Goal: Information Seeking & Learning: Learn about a topic

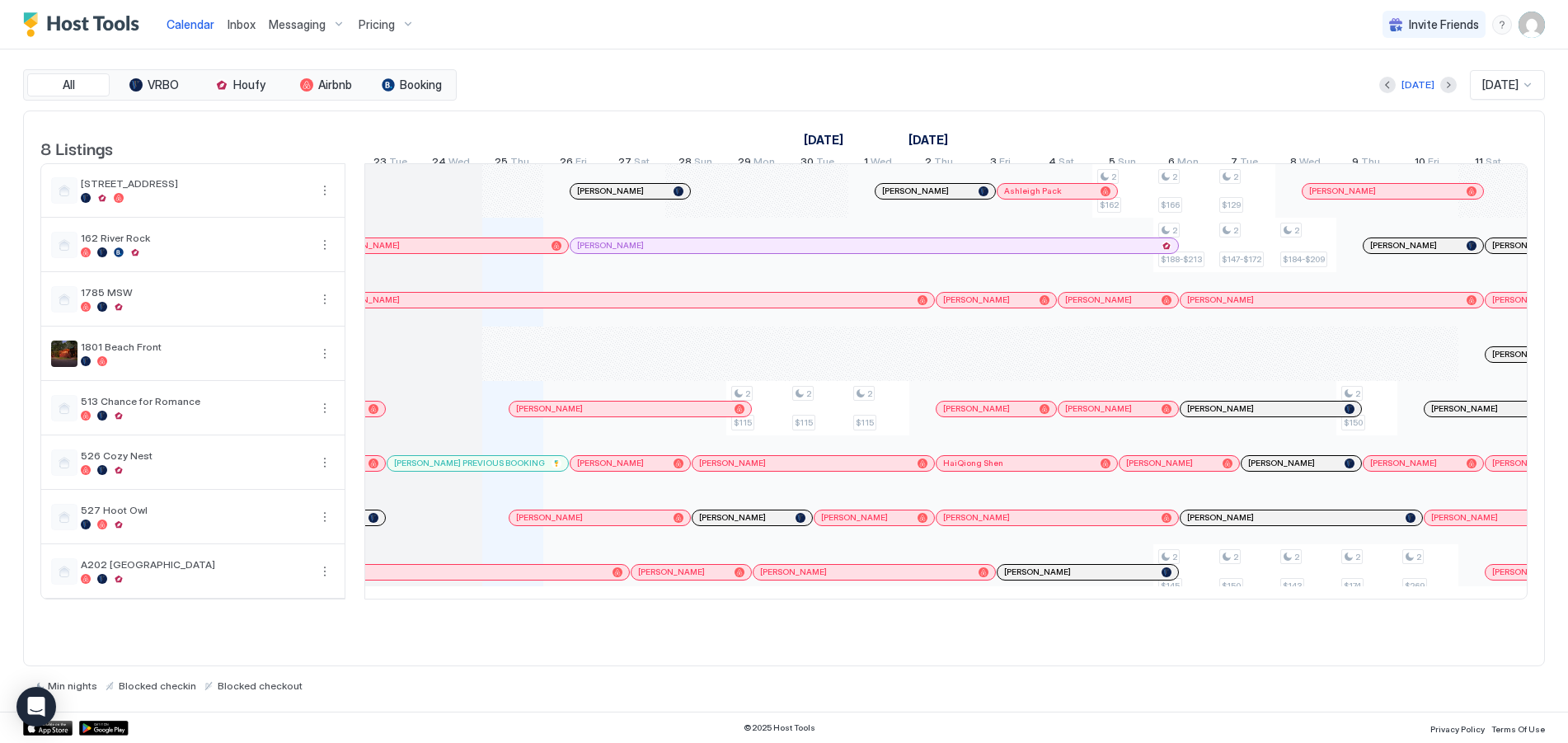
scroll to position [0, 785]
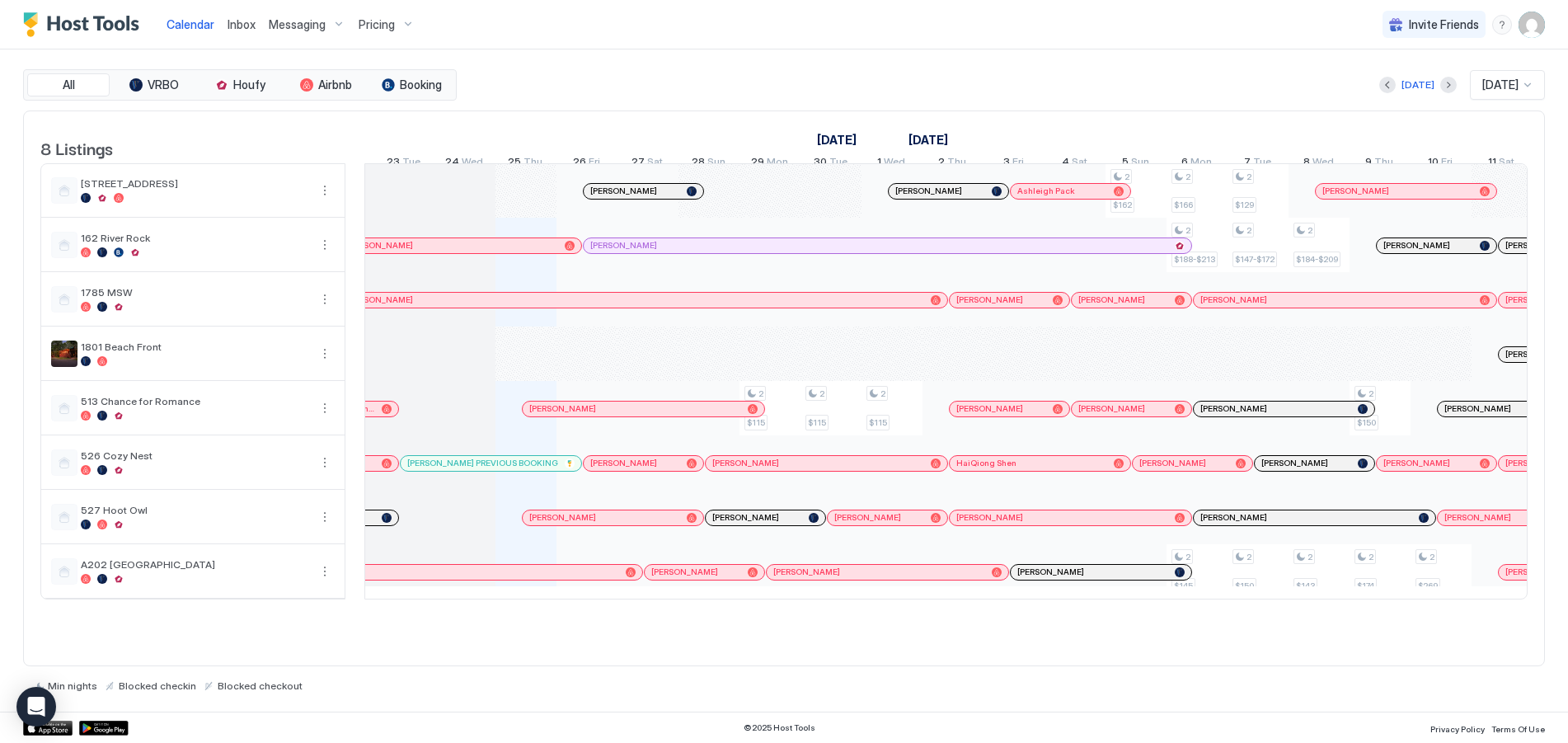
click at [400, 20] on div "Pricing" at bounding box center [386, 25] width 69 height 28
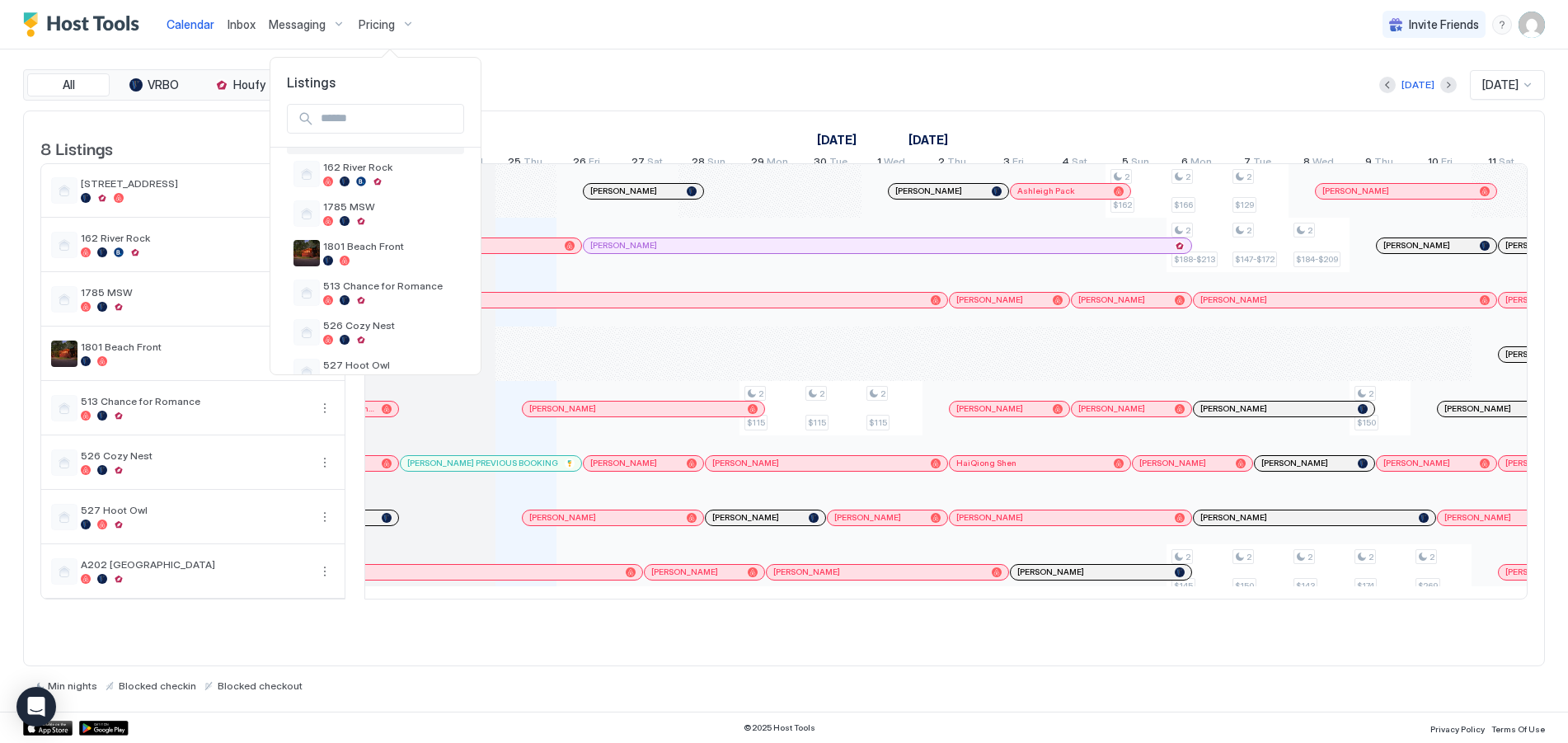
scroll to position [156, 0]
click at [347, 329] on span "A202 [GEOGRAPHIC_DATA]" at bounding box center [390, 331] width 134 height 12
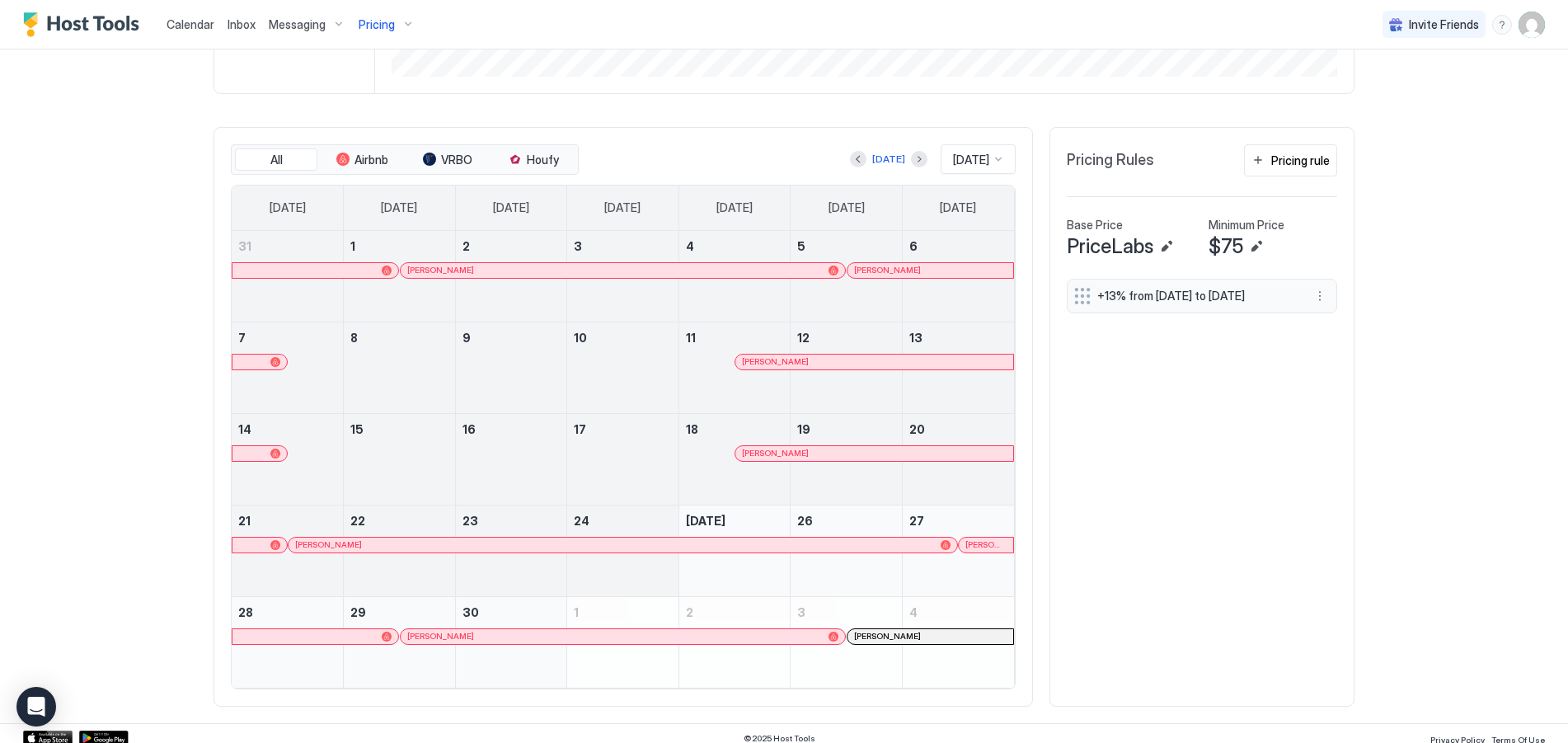
scroll to position [436, 0]
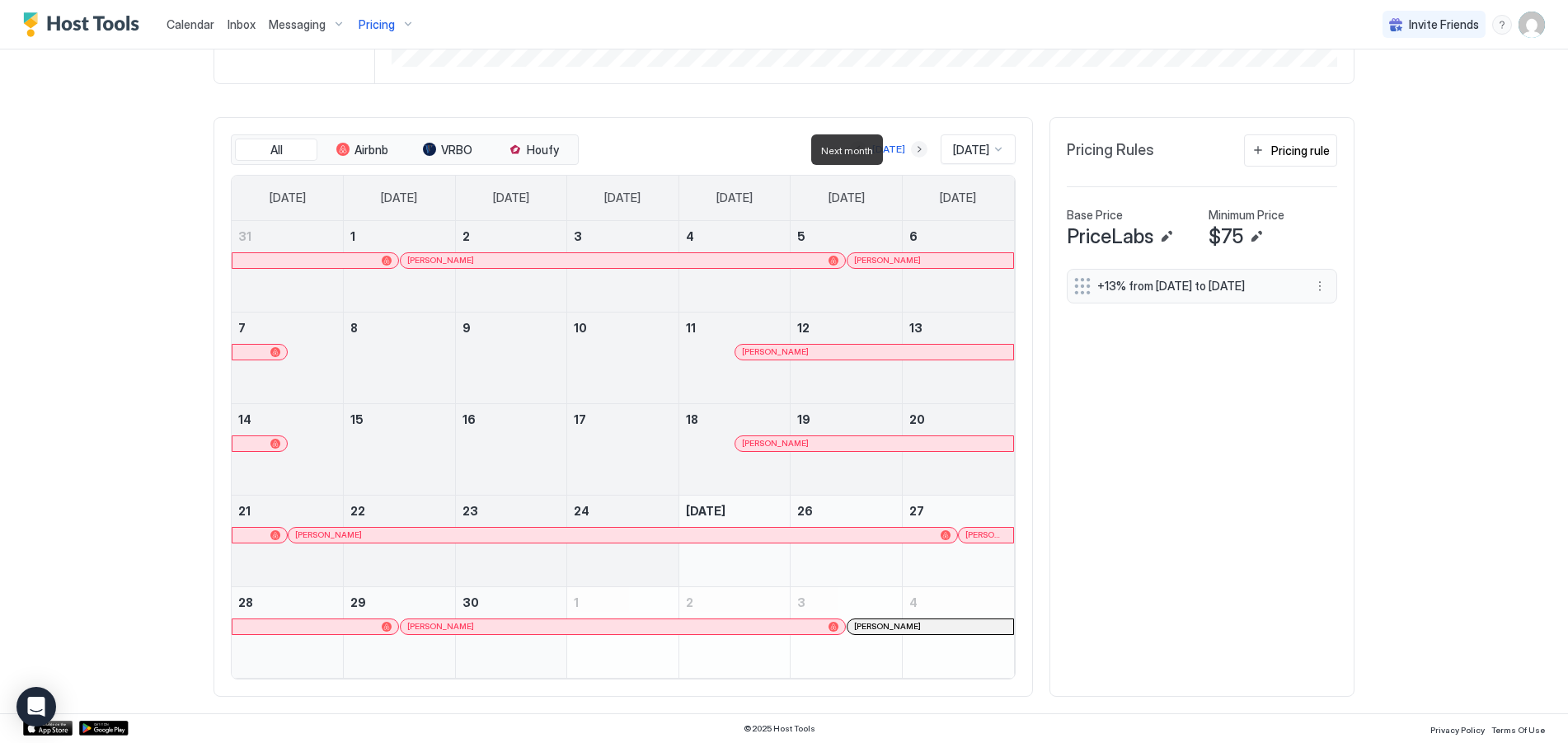
click at [911, 147] on button "Next month" at bounding box center [919, 149] width 17 height 17
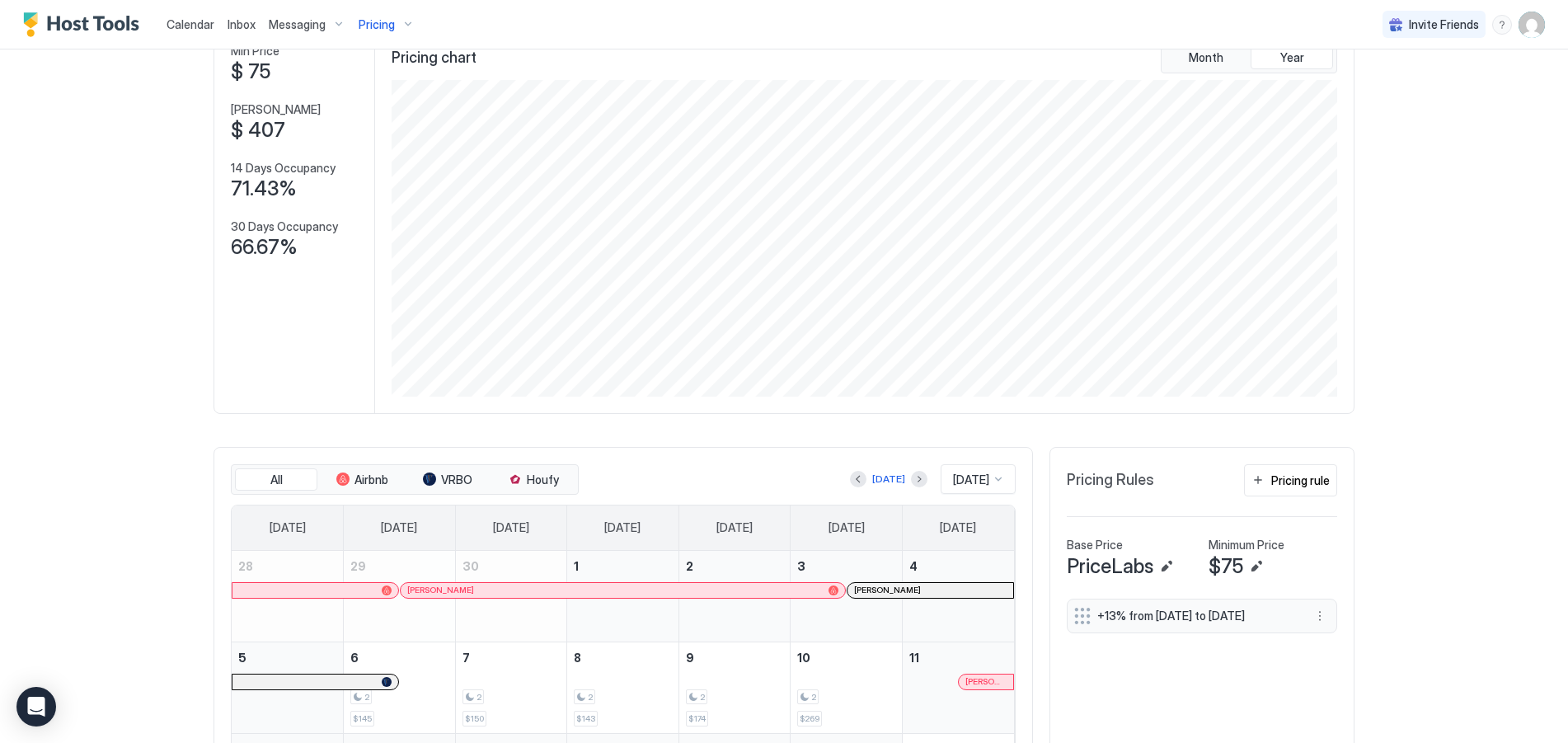
scroll to position [0, 0]
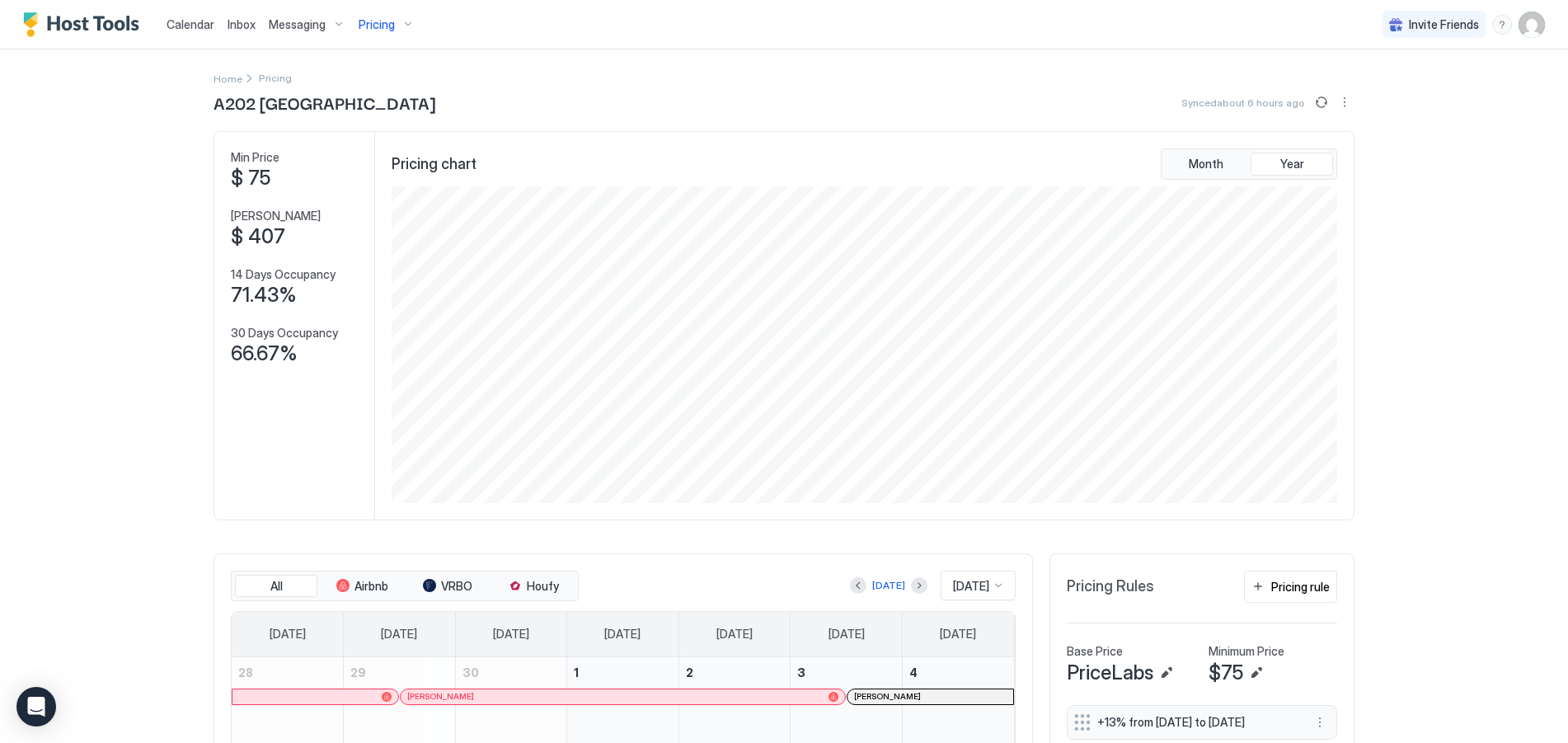
click at [404, 28] on div "Pricing" at bounding box center [386, 25] width 69 height 28
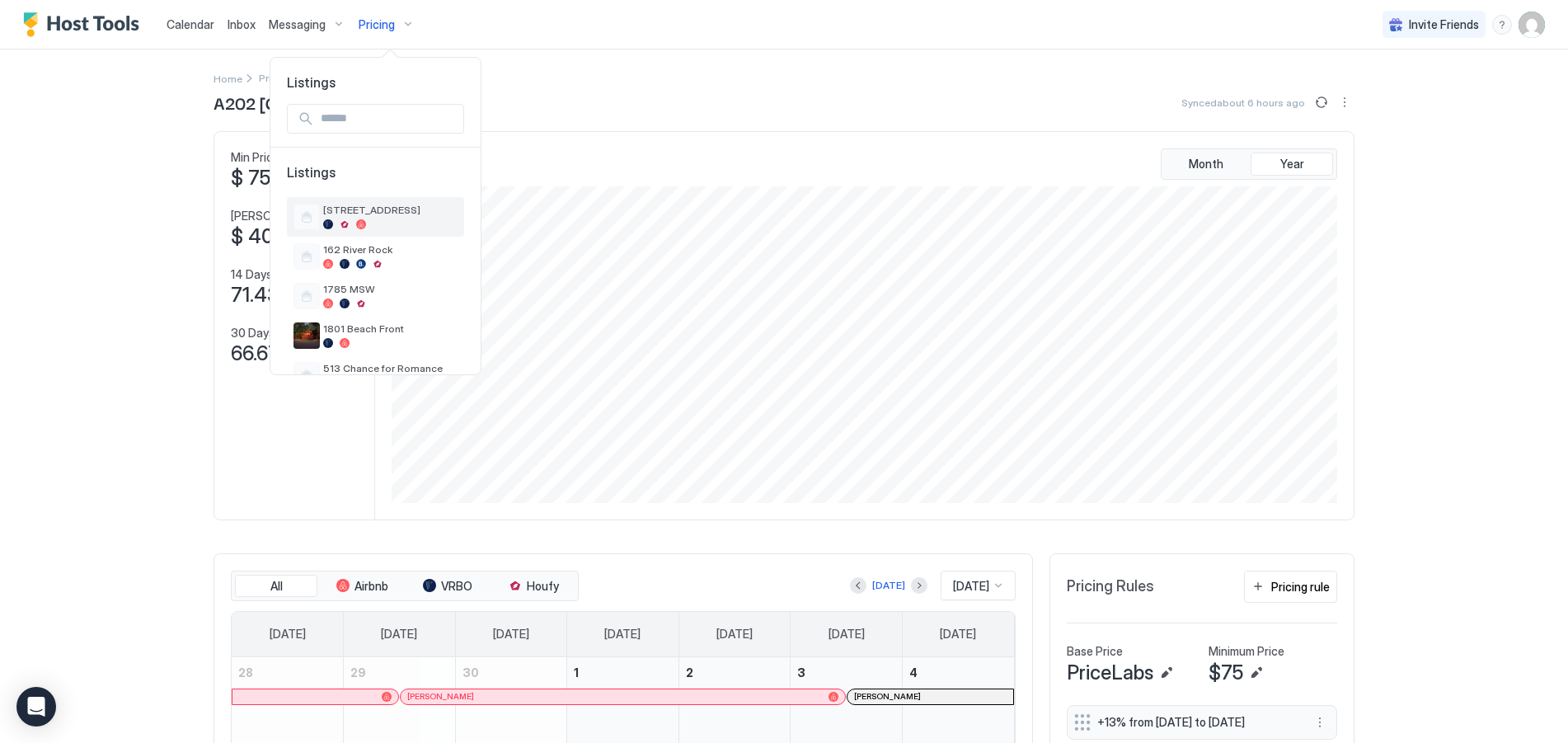
click at [372, 209] on span "[STREET_ADDRESS]" at bounding box center [390, 210] width 134 height 12
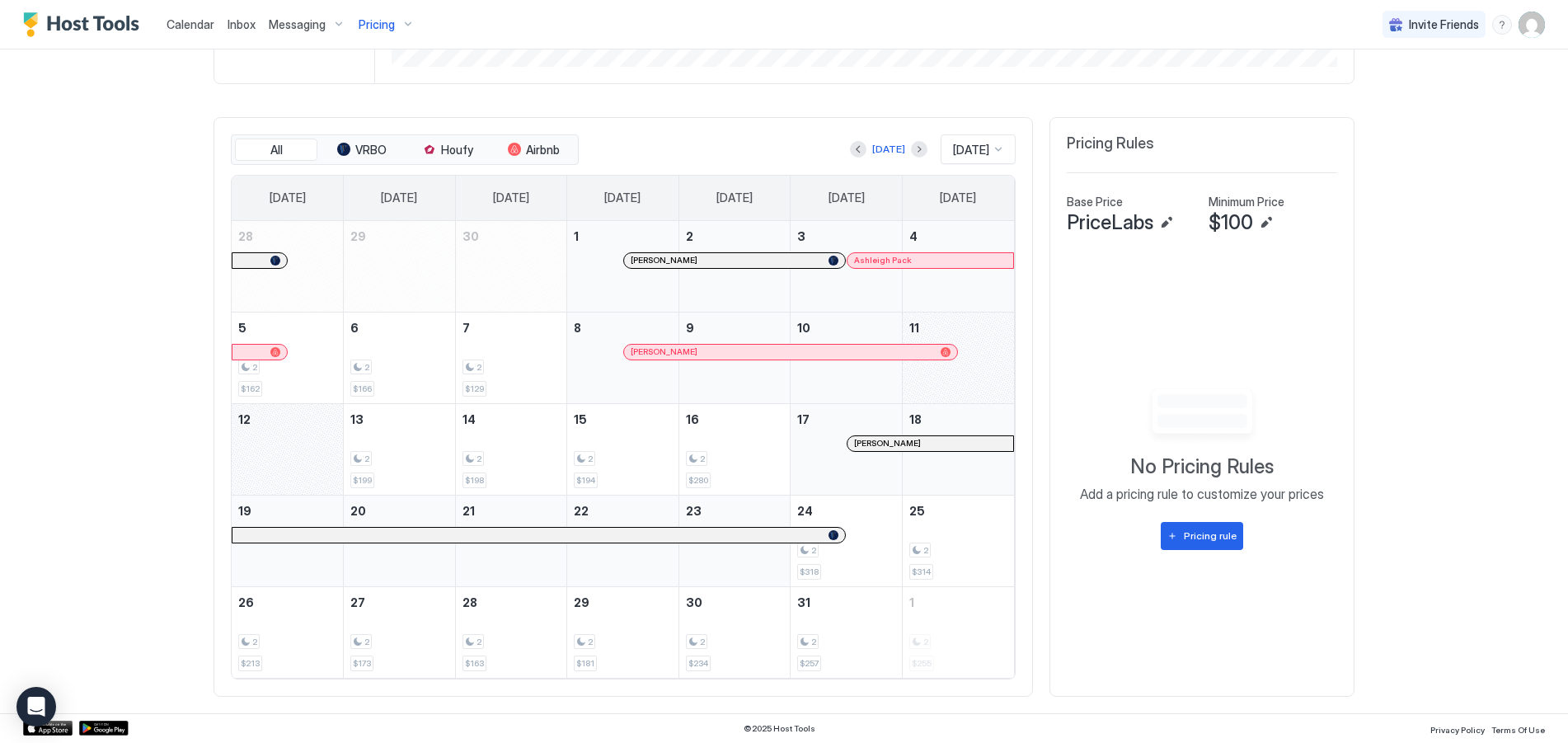
scroll to position [106, 0]
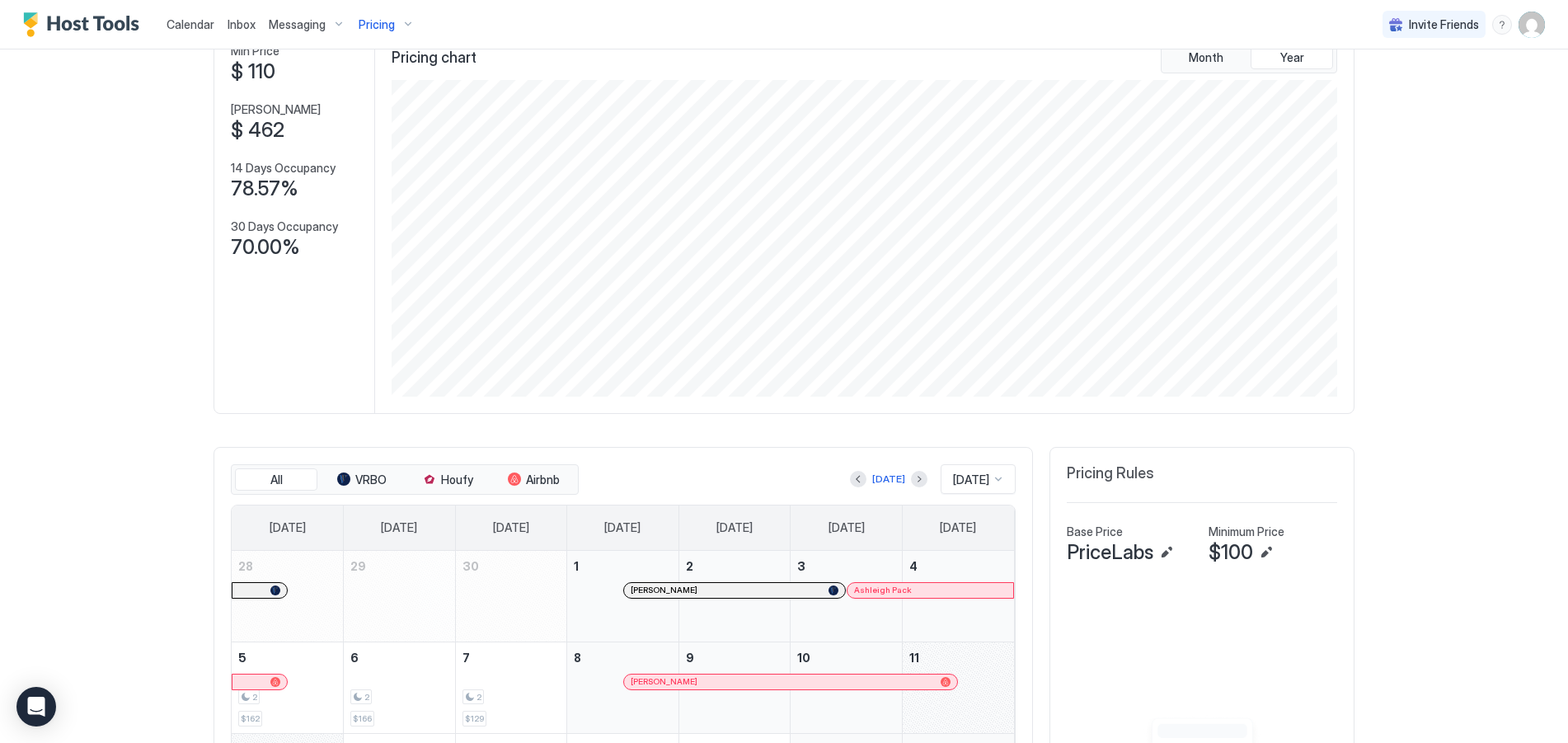
click at [401, 25] on div "Pricing" at bounding box center [386, 25] width 69 height 28
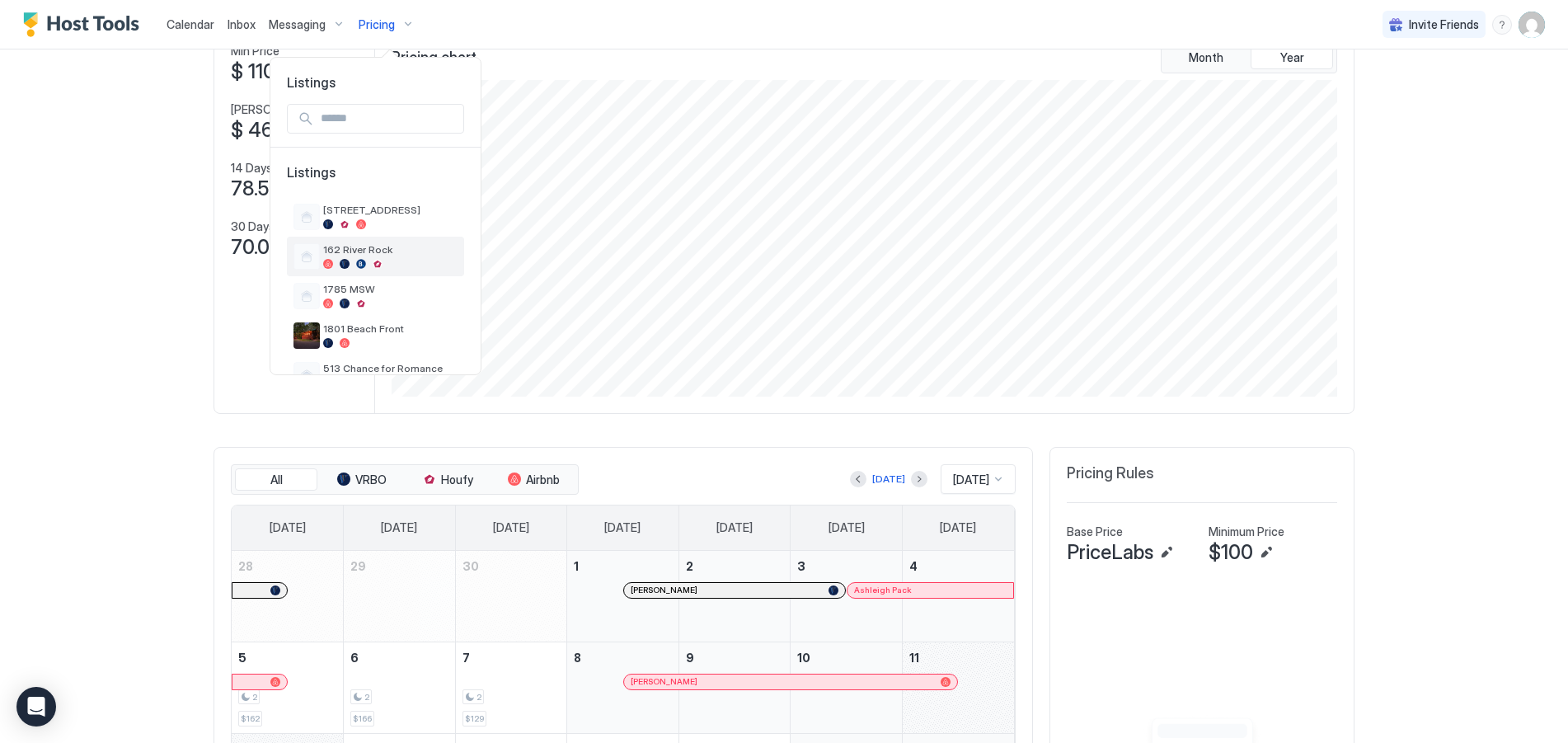
click at [358, 246] on span "162 River Rock" at bounding box center [390, 249] width 134 height 12
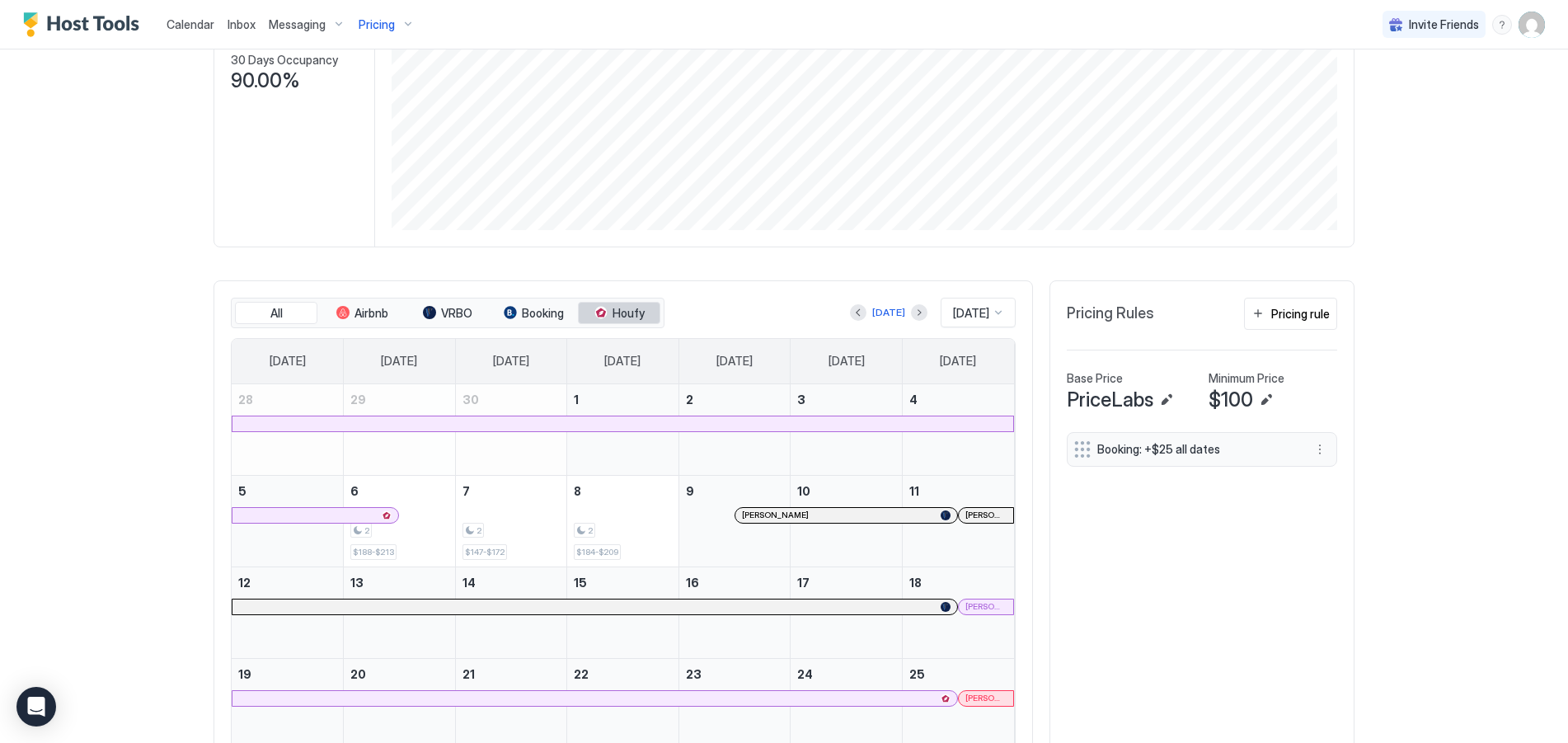
scroll to position [271, 0]
click at [399, 21] on div "Pricing" at bounding box center [386, 25] width 69 height 28
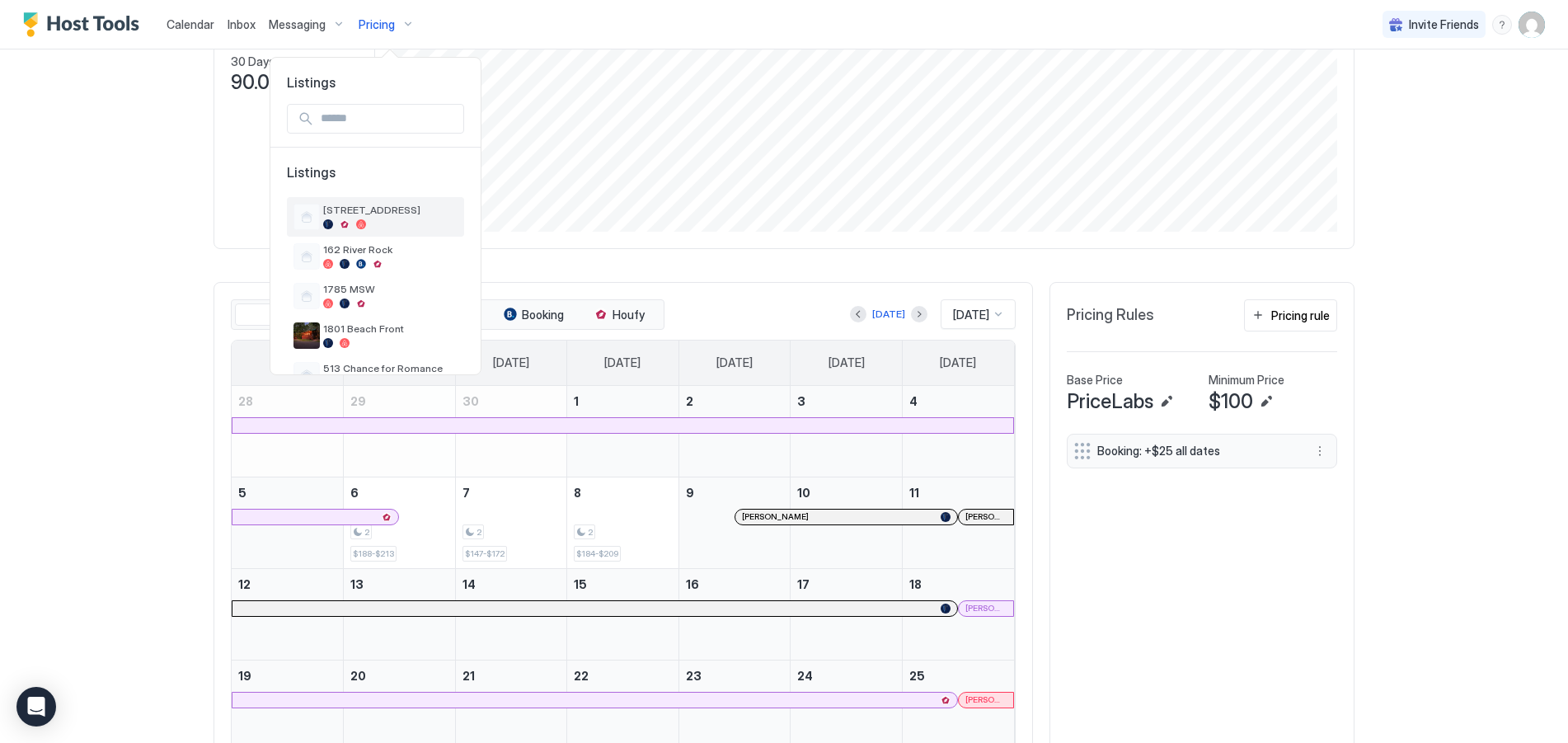
scroll to position [83, 0]
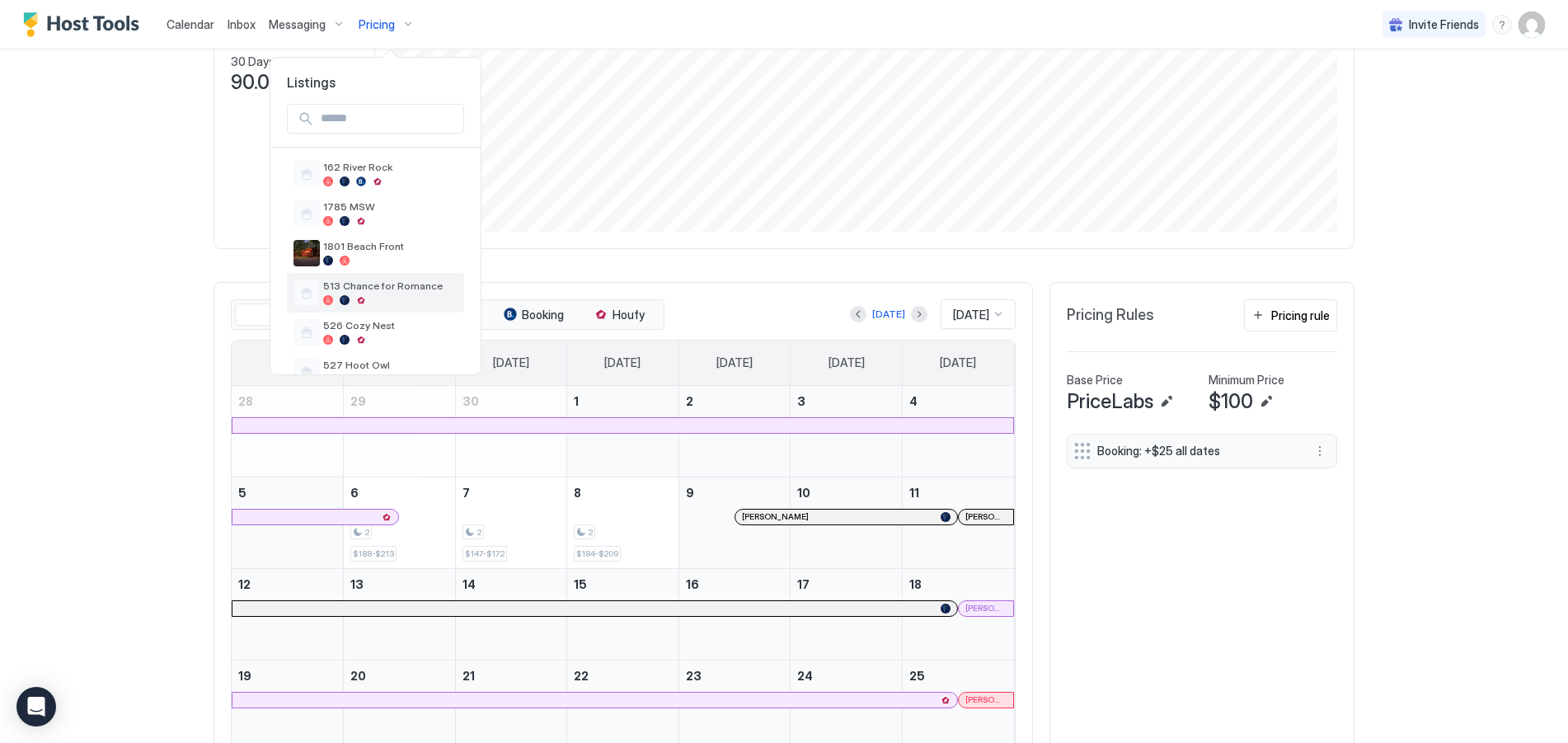
click at [349, 288] on span "513 Chance for Romance" at bounding box center [390, 285] width 134 height 12
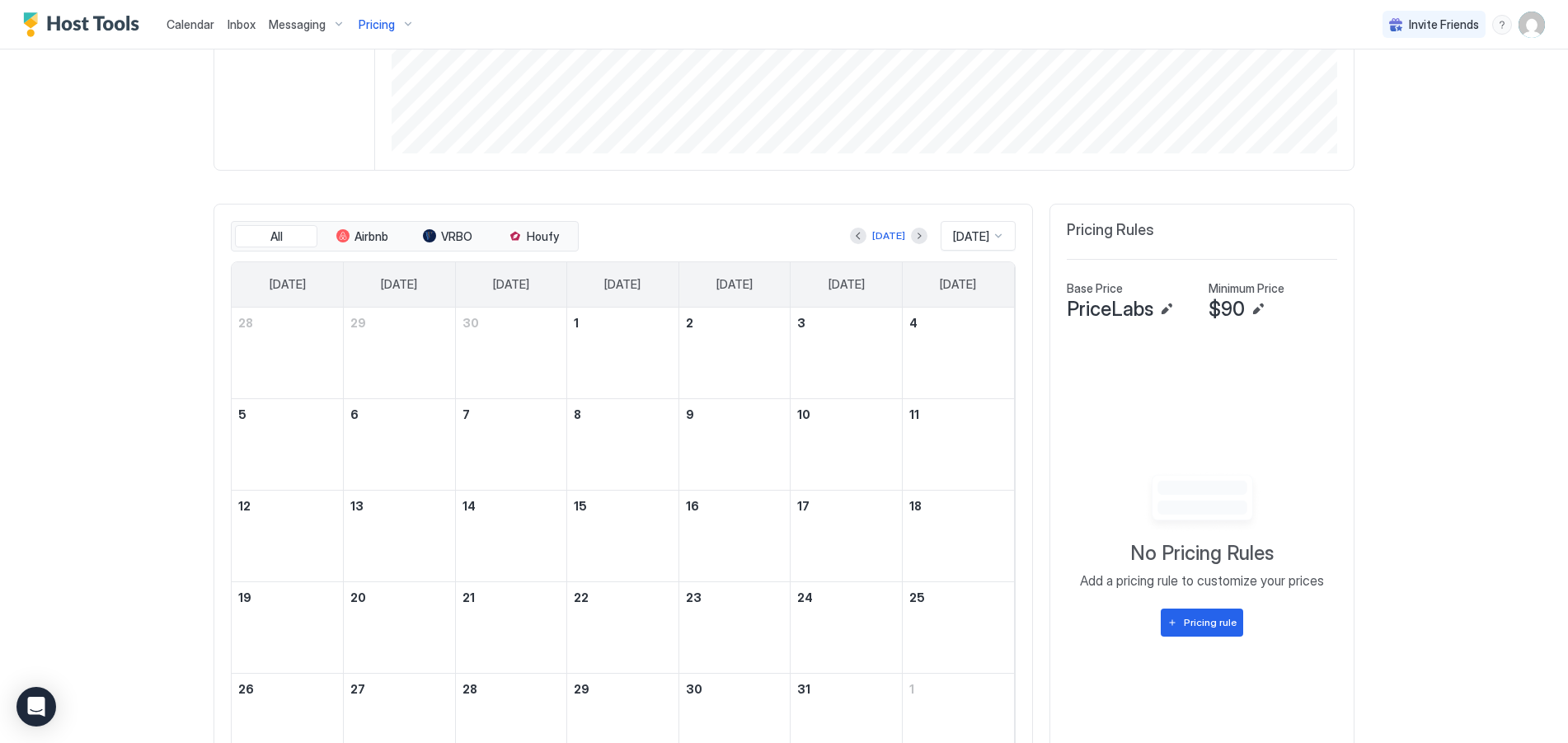
scroll to position [436, 0]
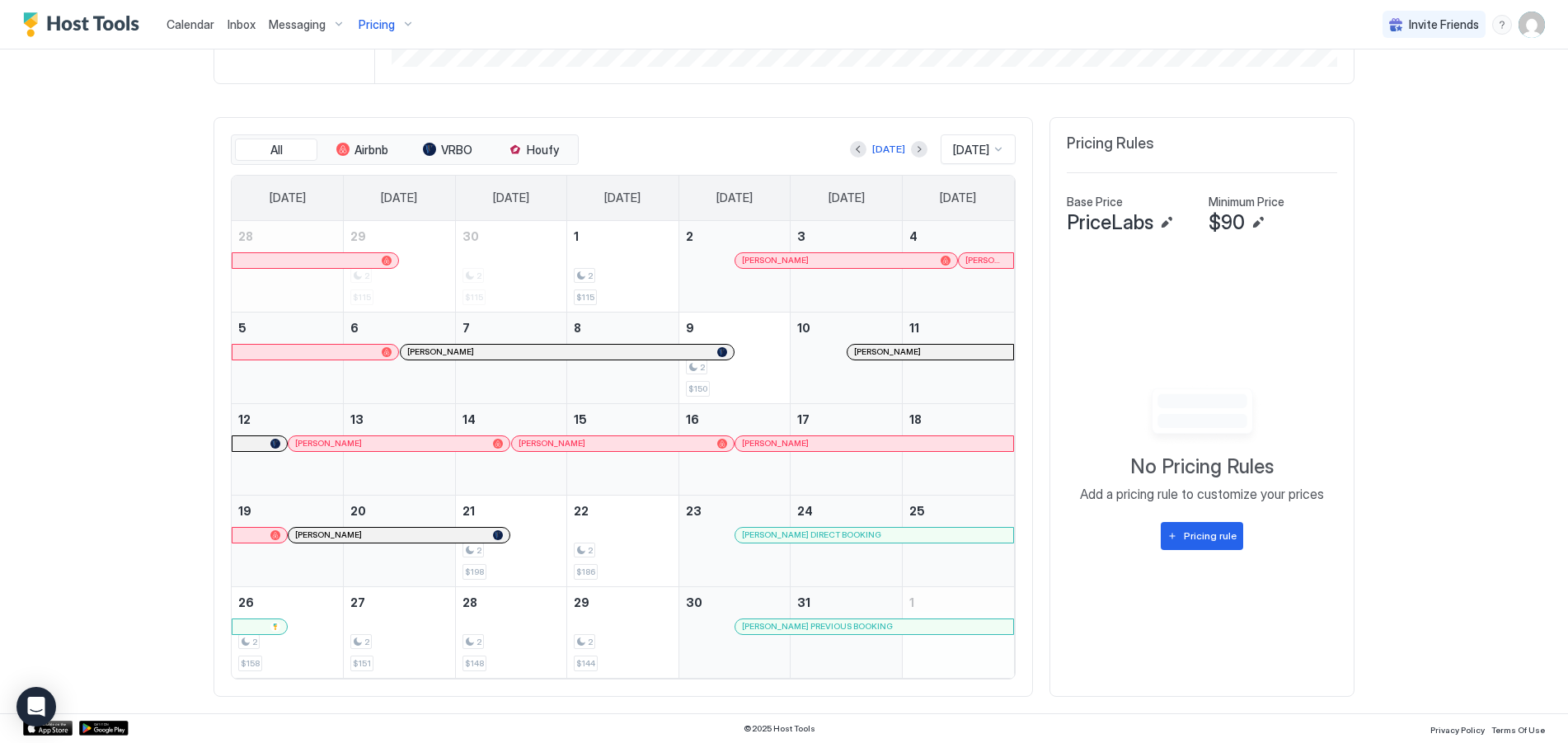
click at [404, 22] on div "Pricing" at bounding box center [386, 25] width 69 height 28
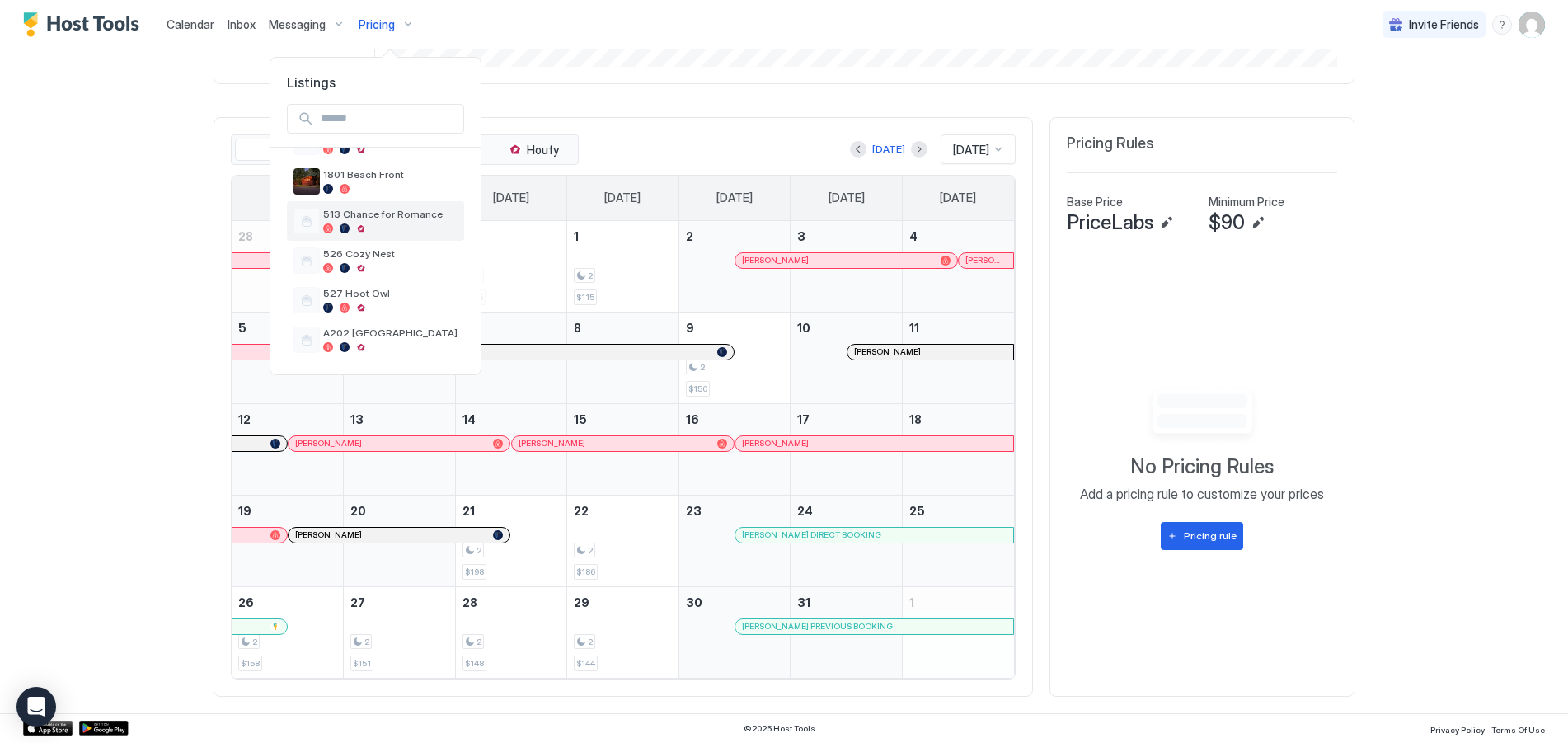
scroll to position [156, 0]
click at [365, 259] on div "526 Cozy Nest" at bounding box center [390, 258] width 134 height 25
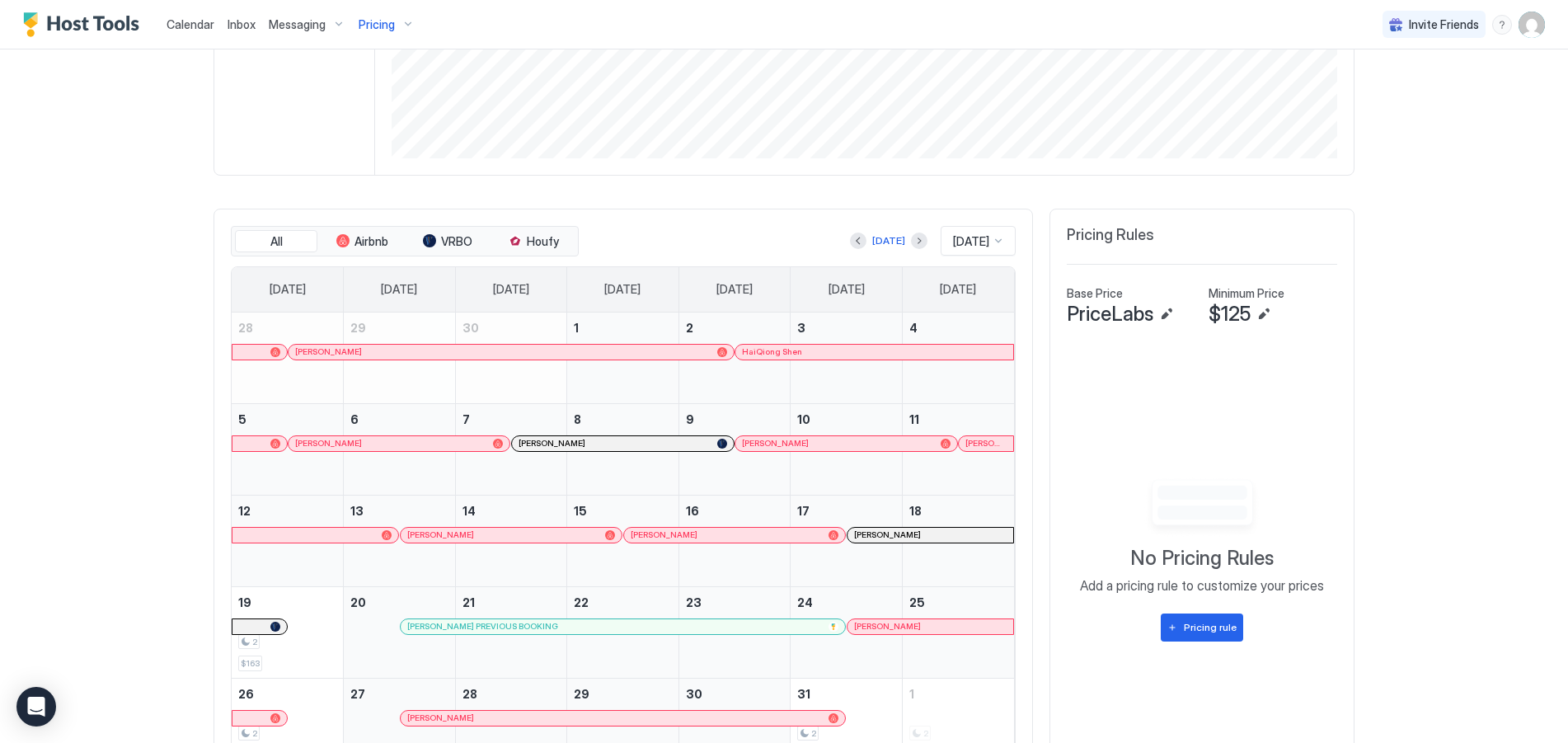
scroll to position [436, 0]
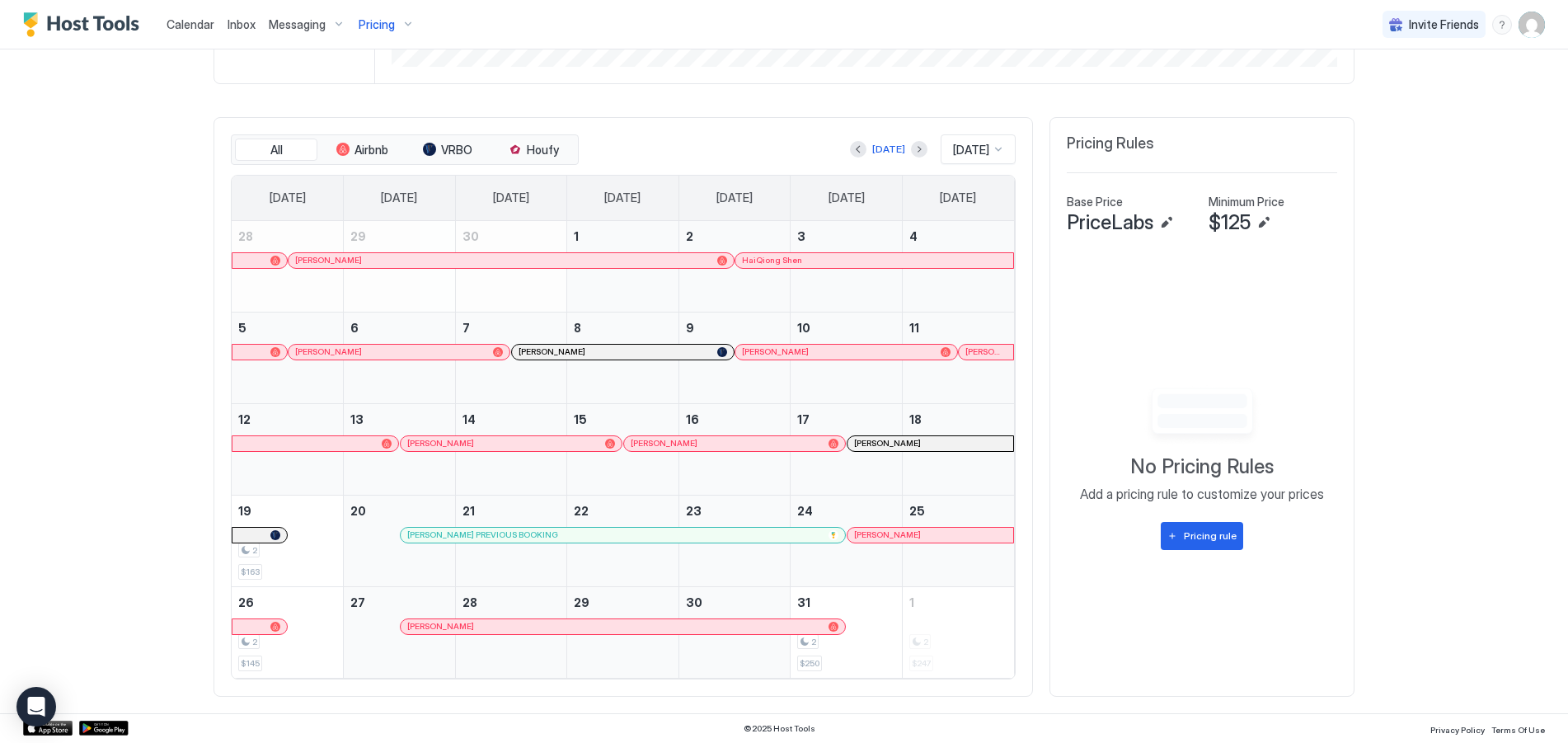
click at [403, 22] on div "Pricing" at bounding box center [386, 25] width 69 height 28
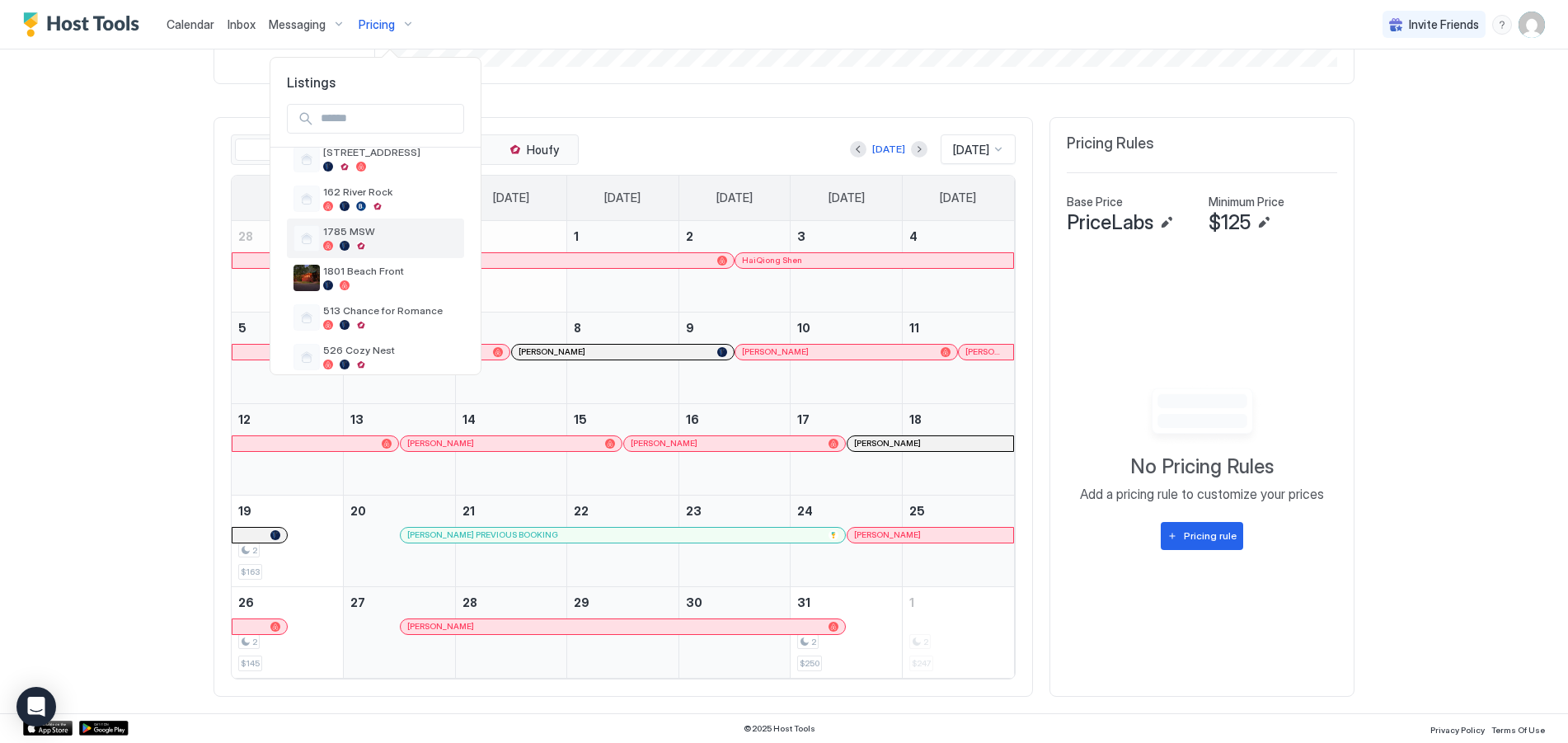
scroll to position [83, 0]
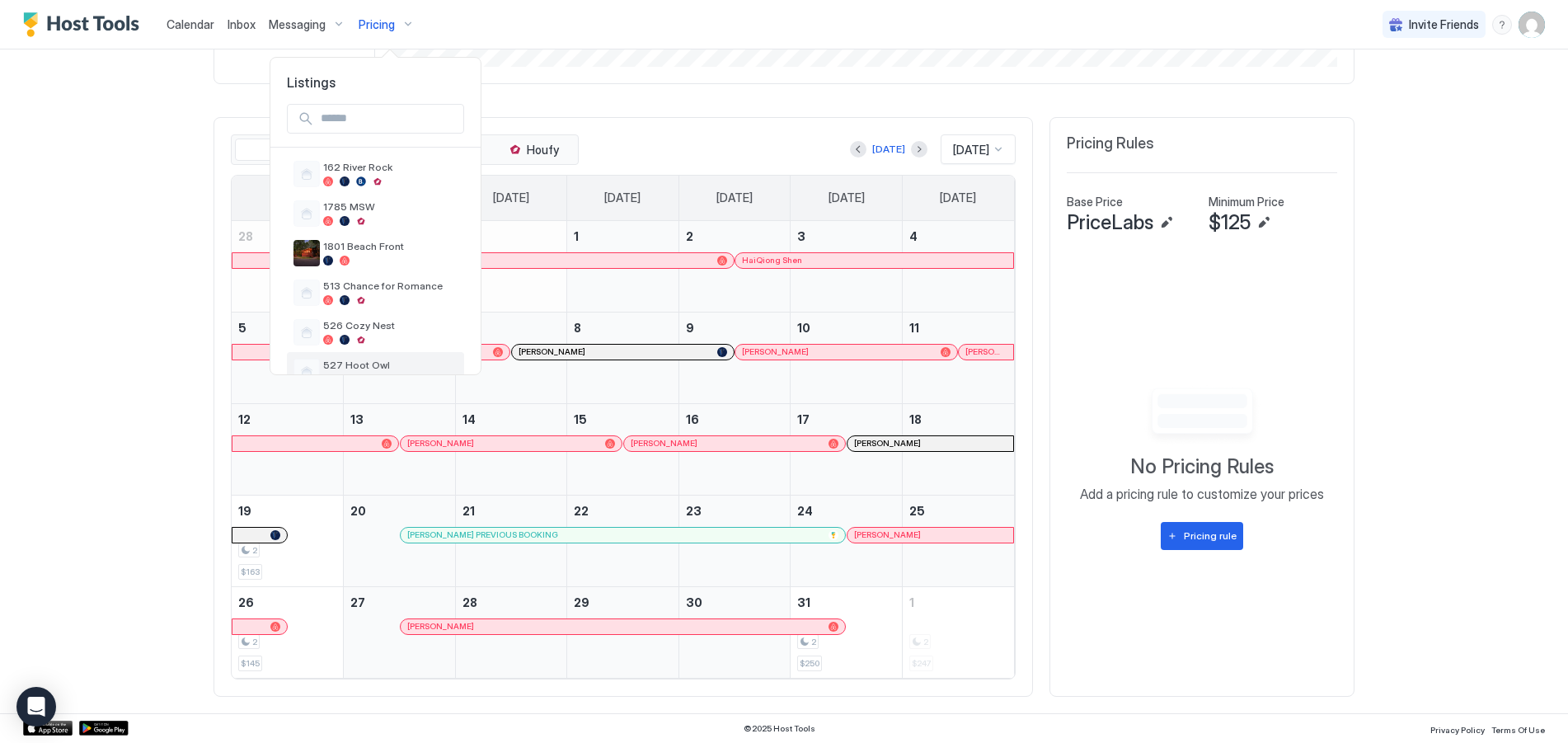
click at [355, 358] on div "527 Hoot Owl" at bounding box center [376, 372] width 177 height 40
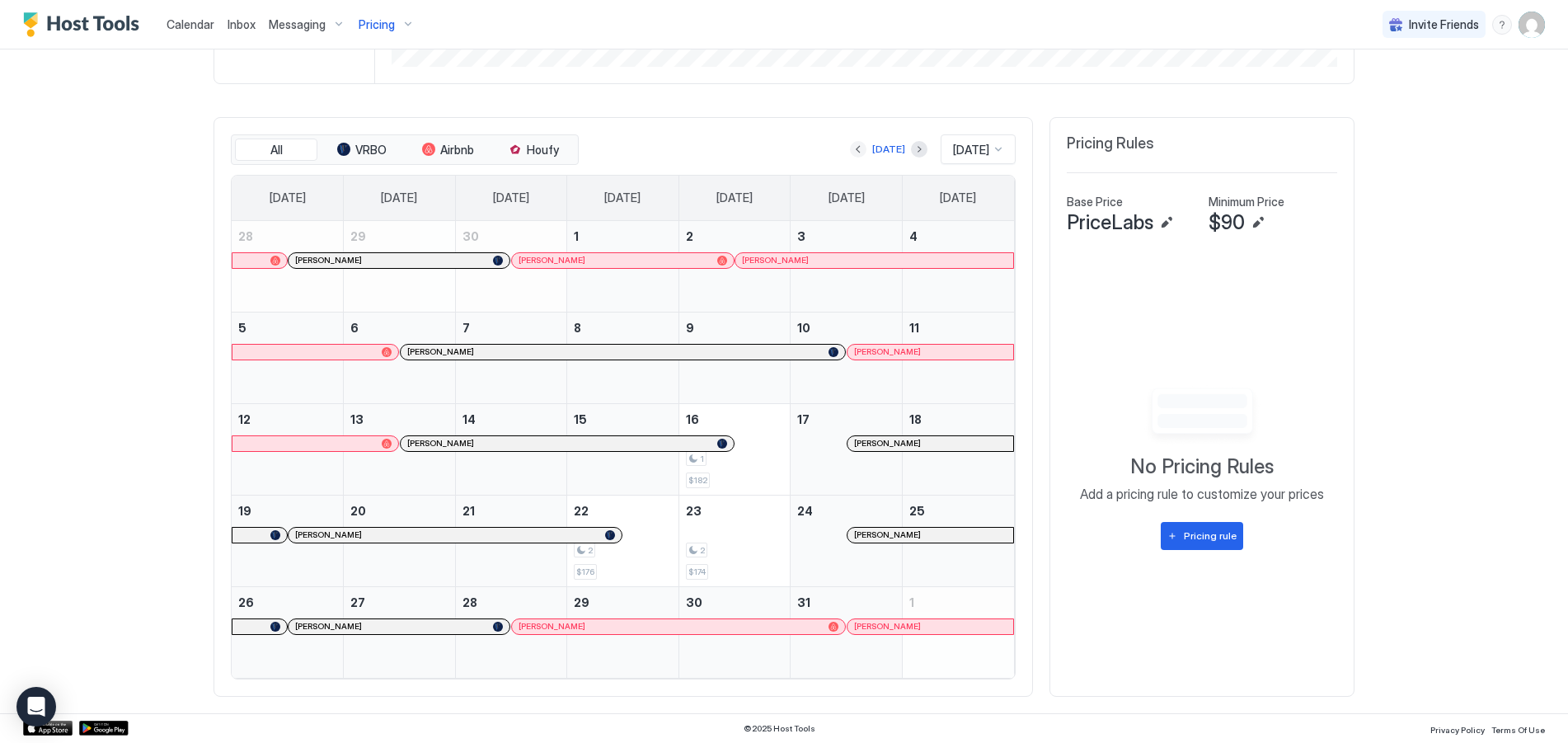
click at [850, 148] on button "Previous month" at bounding box center [858, 149] width 17 height 17
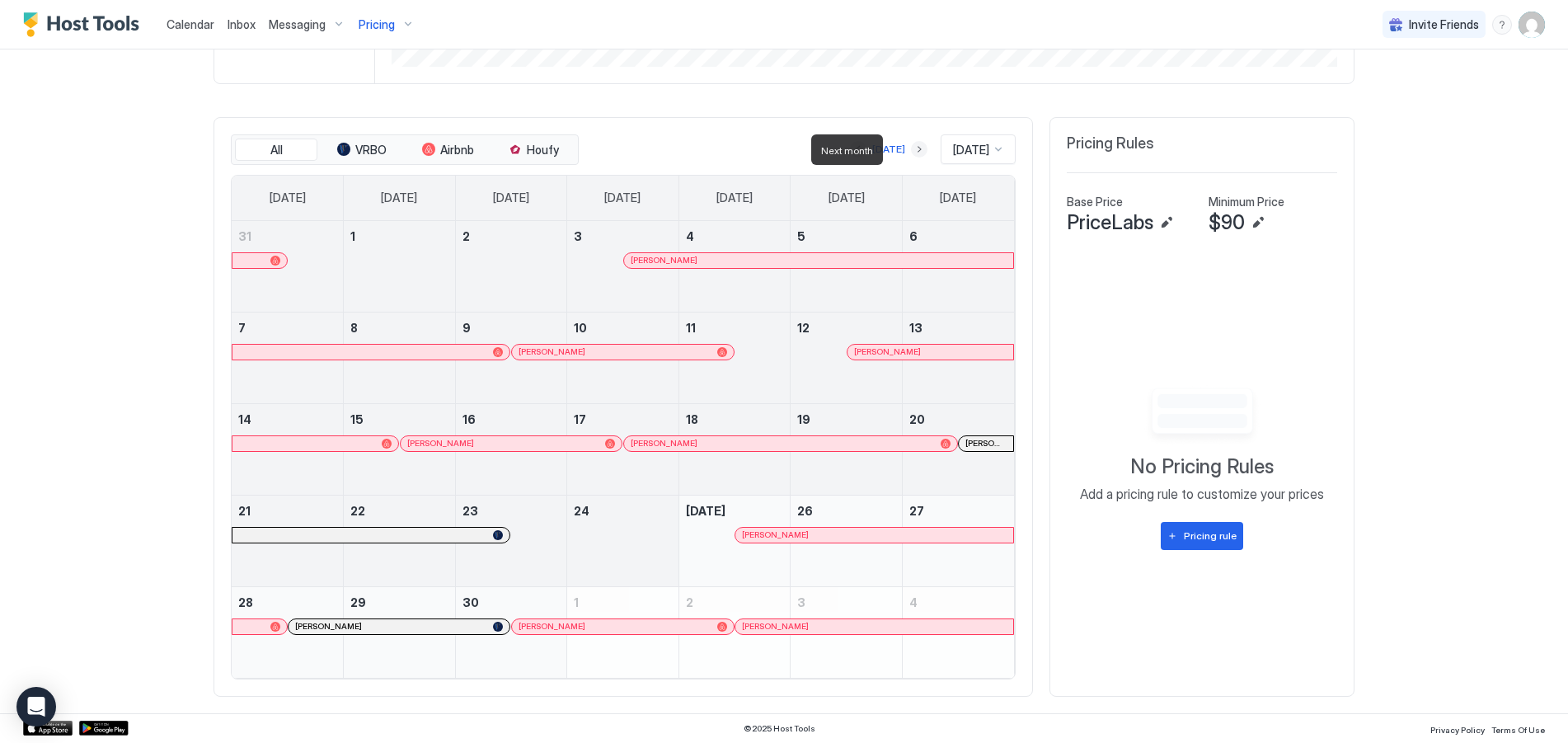
click at [911, 142] on button "Next month" at bounding box center [919, 149] width 17 height 17
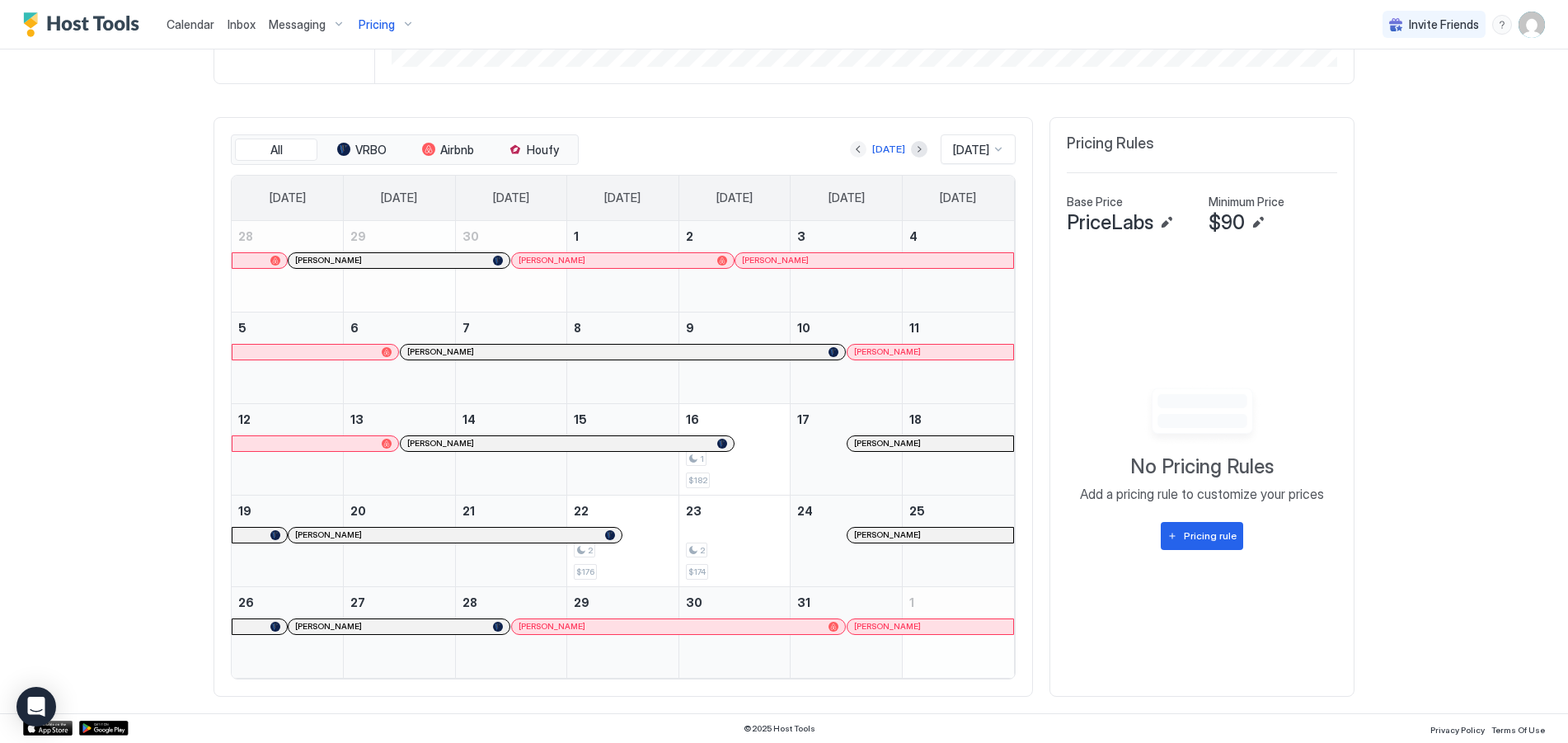
click at [850, 149] on button "Previous month" at bounding box center [858, 149] width 17 height 17
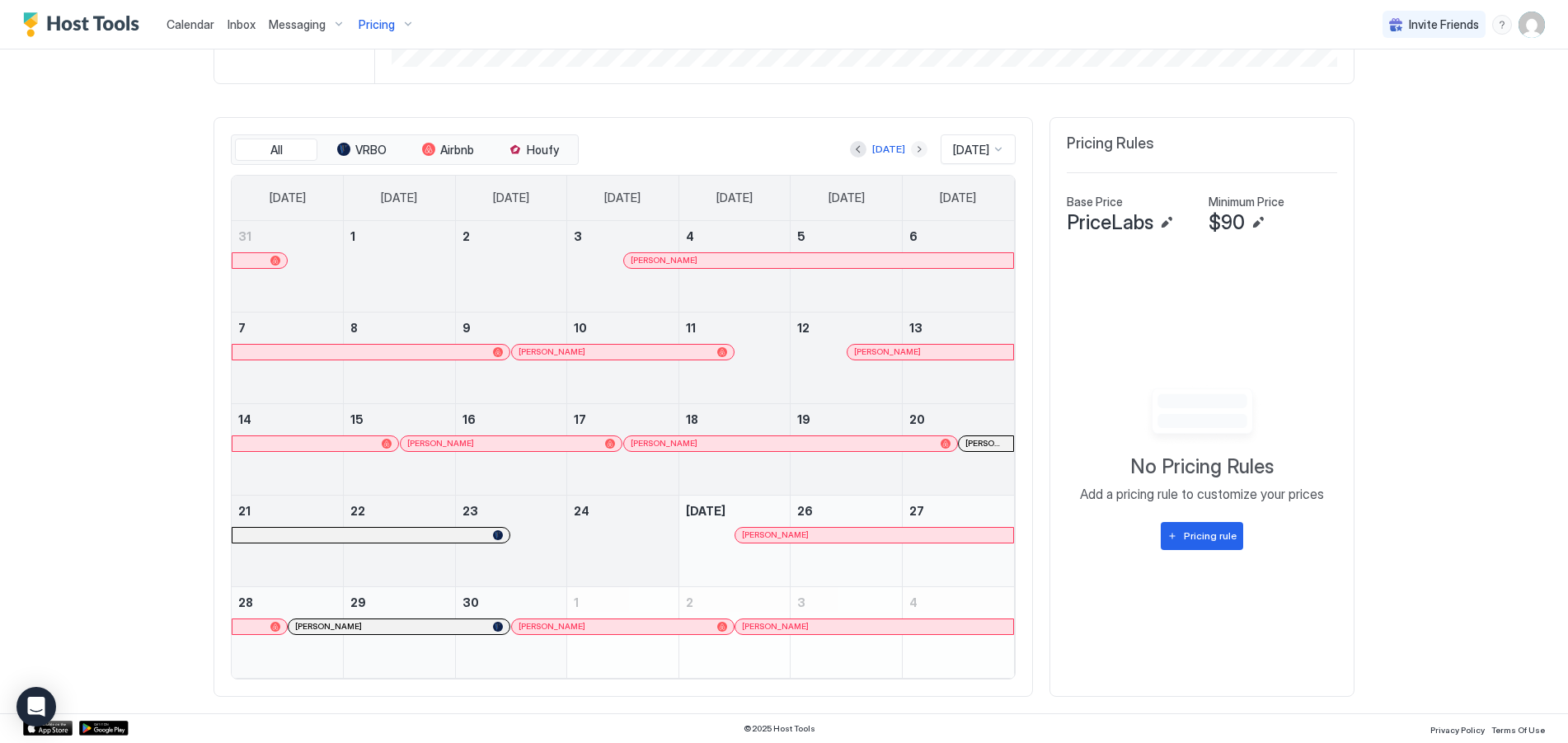
click at [911, 145] on button "Next month" at bounding box center [919, 149] width 17 height 17
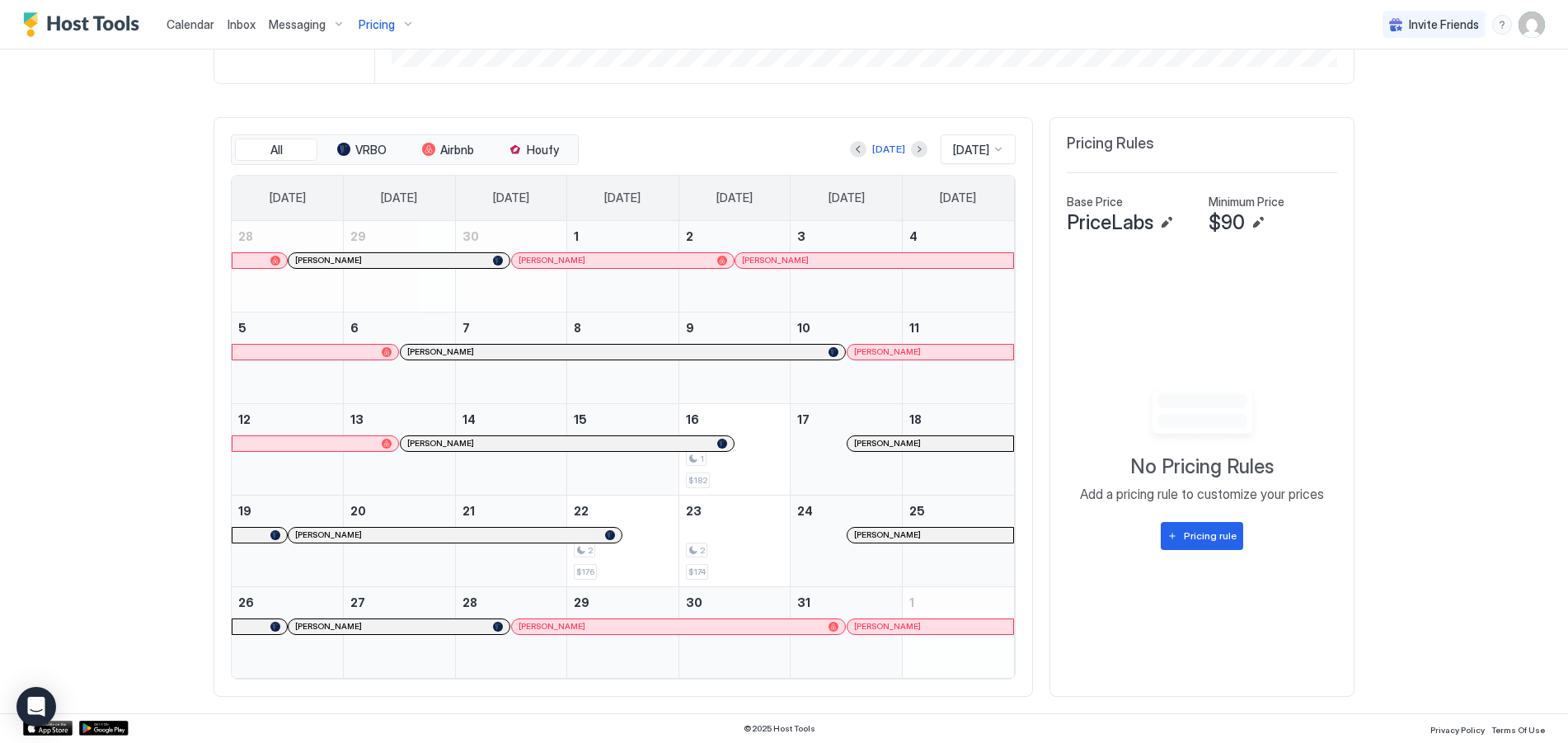
click at [404, 26] on div "Pricing" at bounding box center [386, 25] width 69 height 28
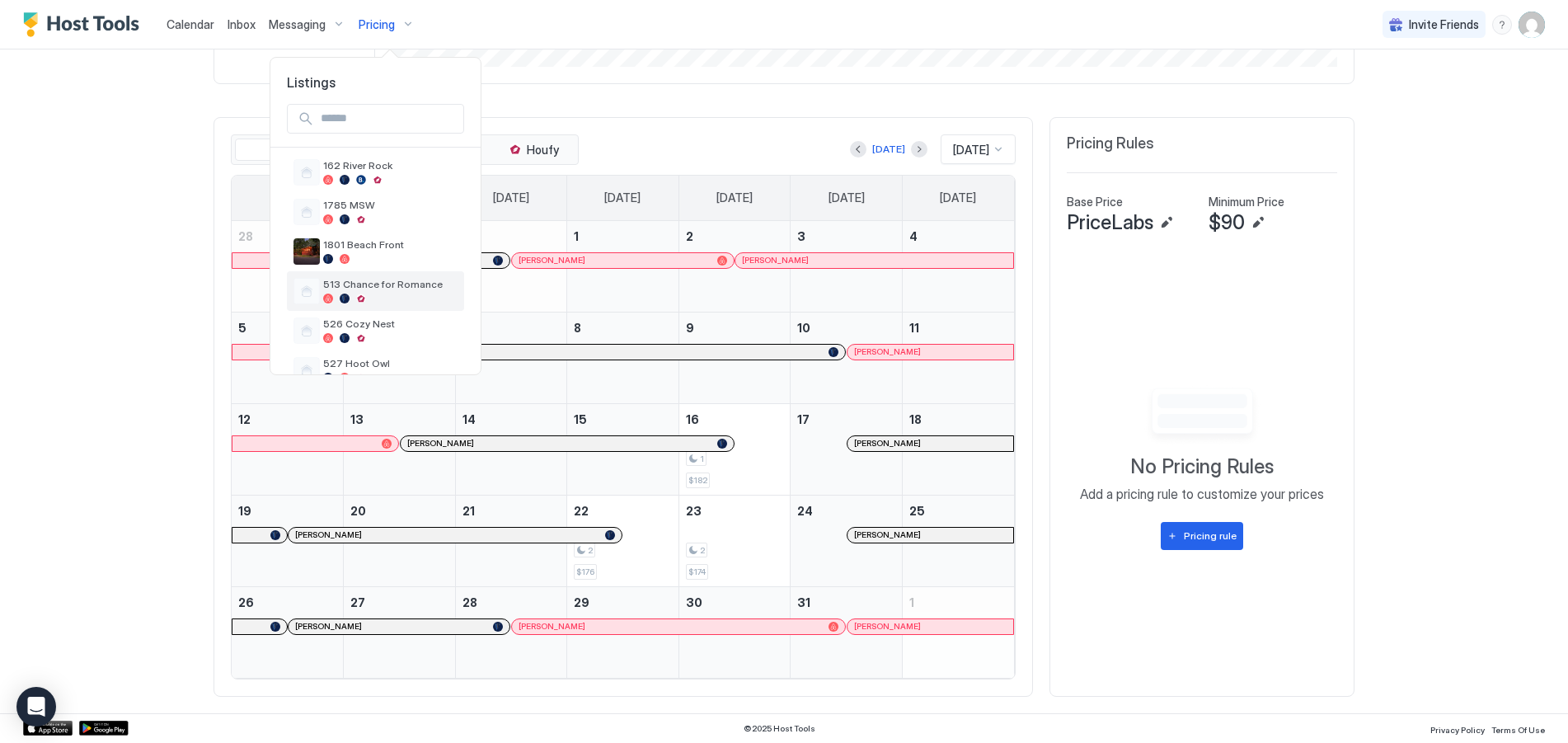
scroll to position [156, 0]
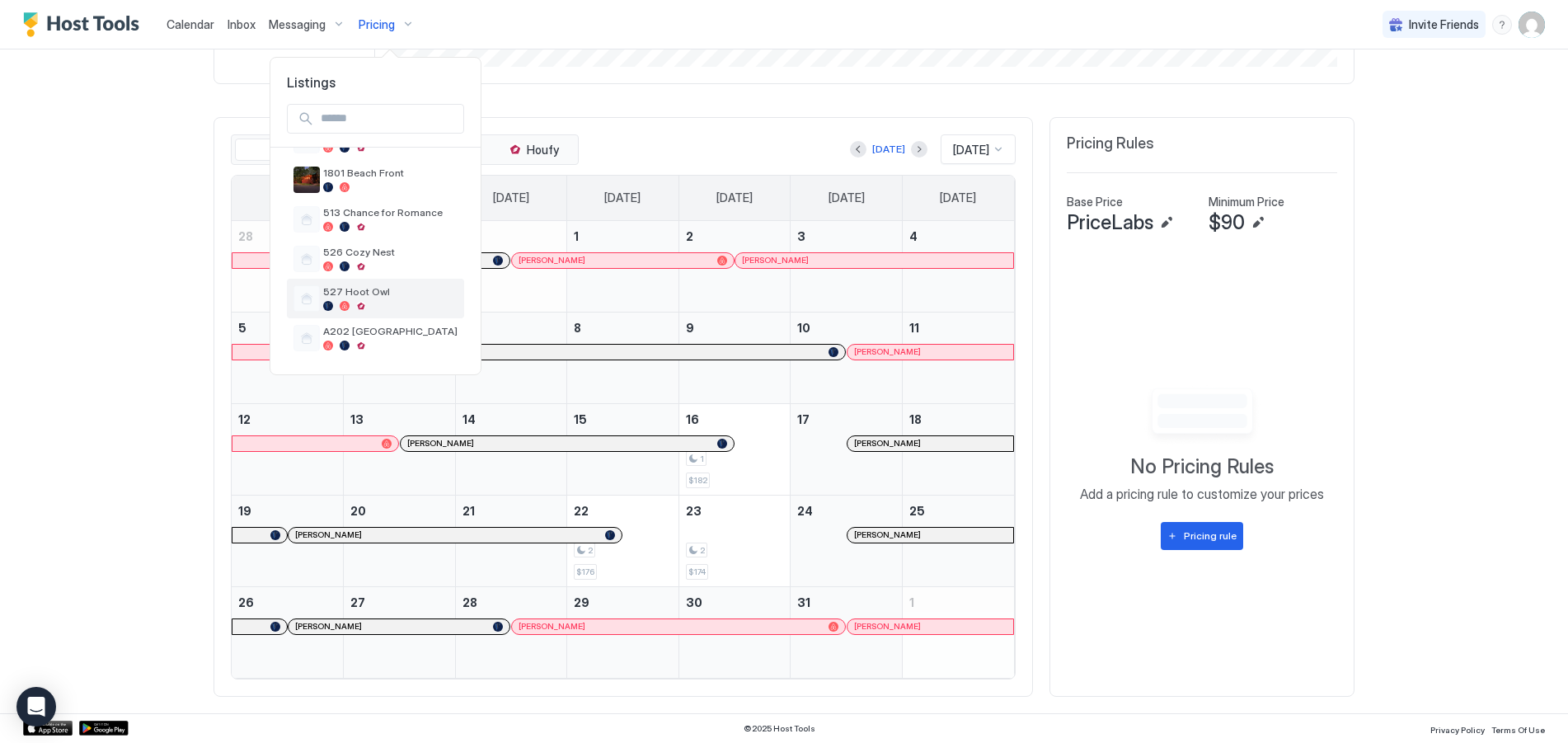
click at [348, 286] on span "527 Hoot Owl" at bounding box center [390, 292] width 134 height 12
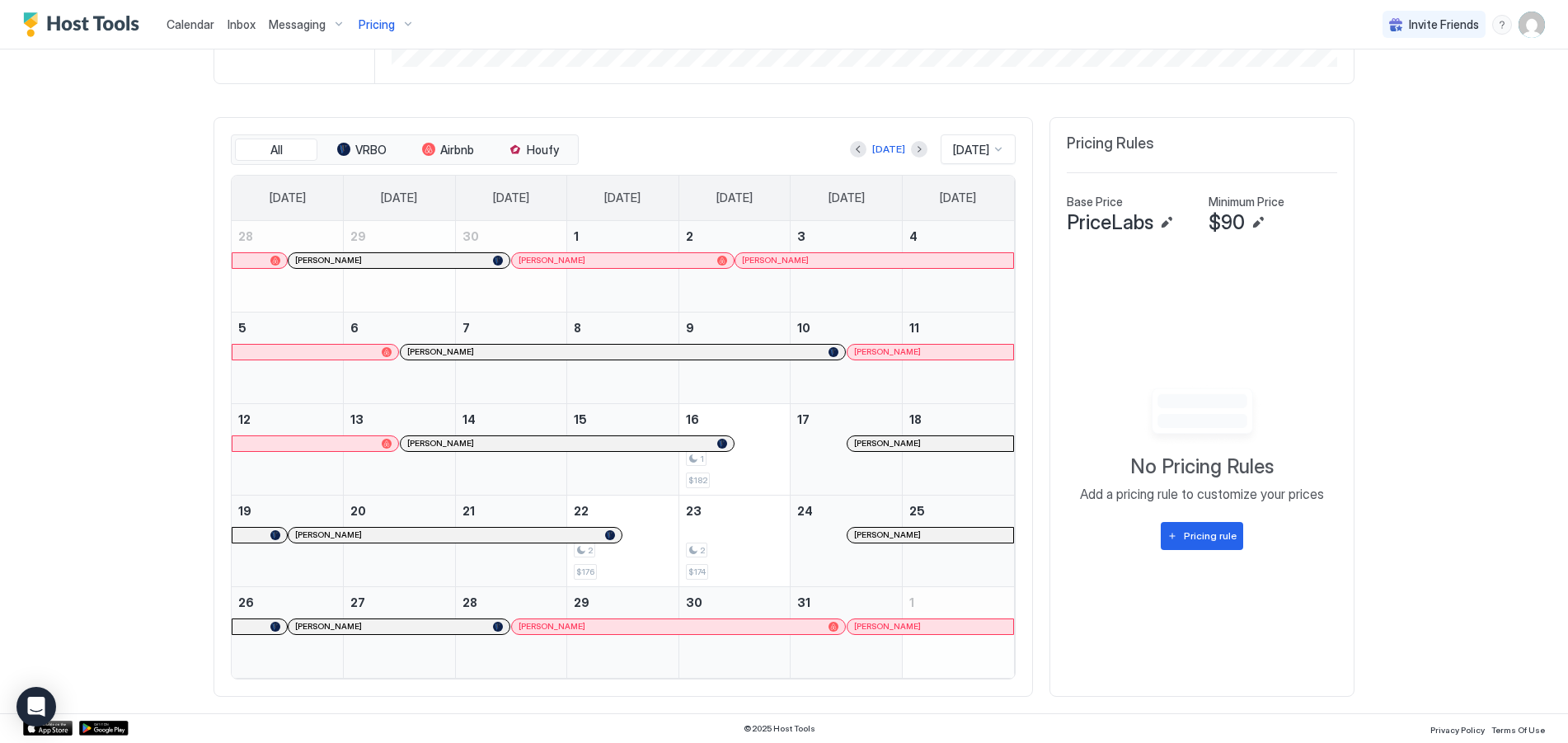
click at [402, 25] on div "Pricing" at bounding box center [386, 25] width 69 height 28
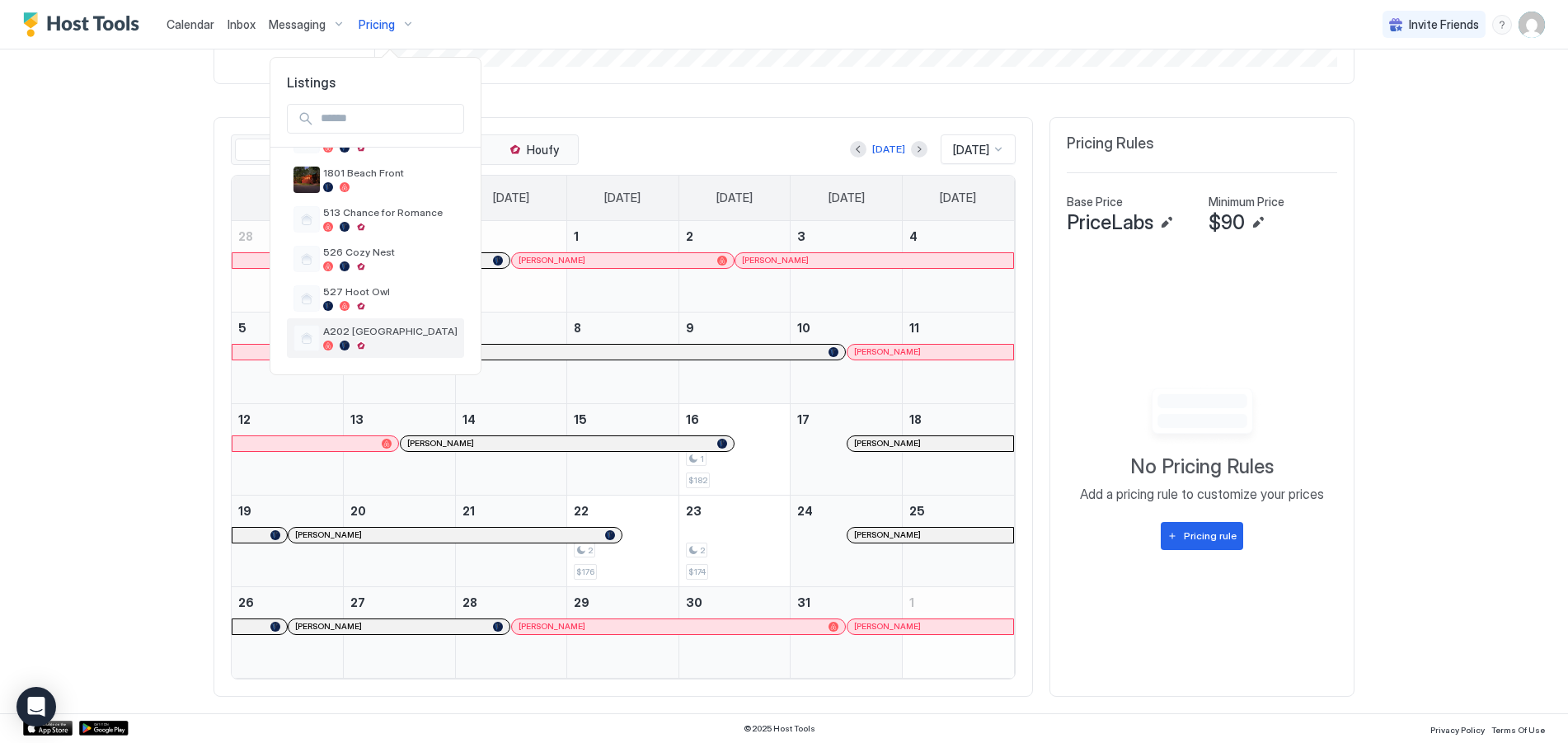
click at [354, 330] on span "A202 [GEOGRAPHIC_DATA]" at bounding box center [390, 331] width 134 height 12
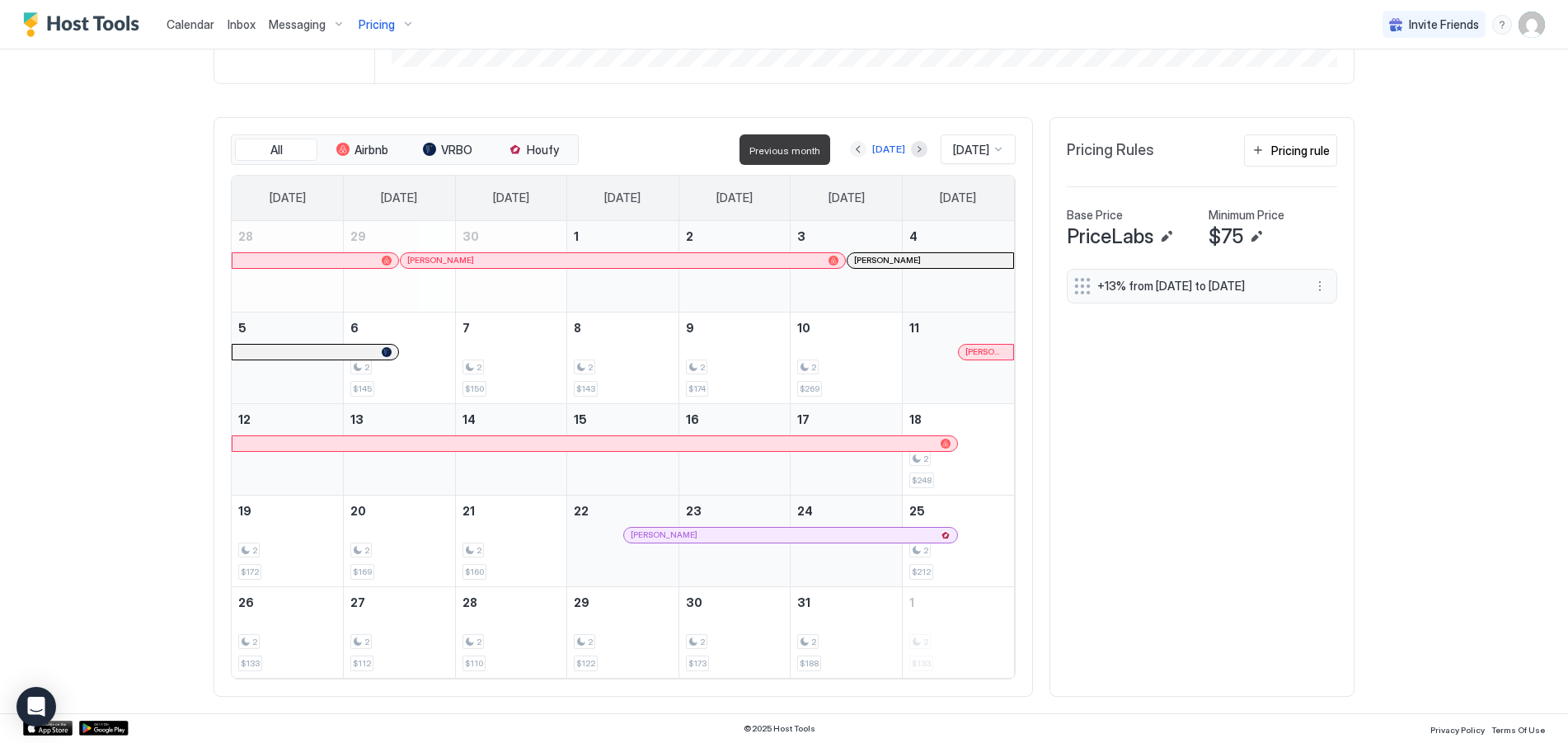
click at [850, 149] on button "Previous month" at bounding box center [858, 149] width 17 height 17
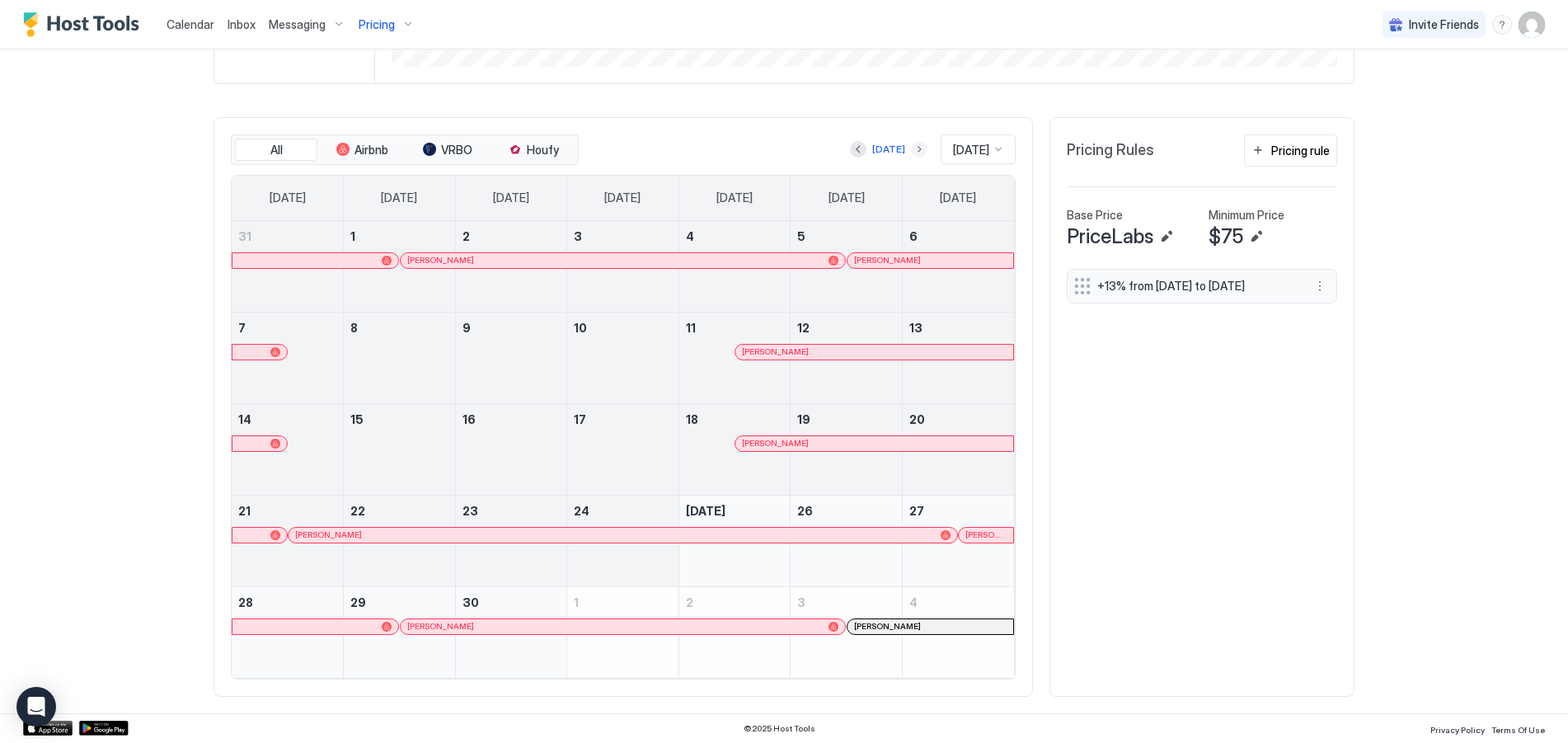
drag, startPoint x: 900, startPoint y: 148, endPoint x: 871, endPoint y: 183, distance: 45.5
click at [911, 148] on button "Next month" at bounding box center [919, 149] width 17 height 17
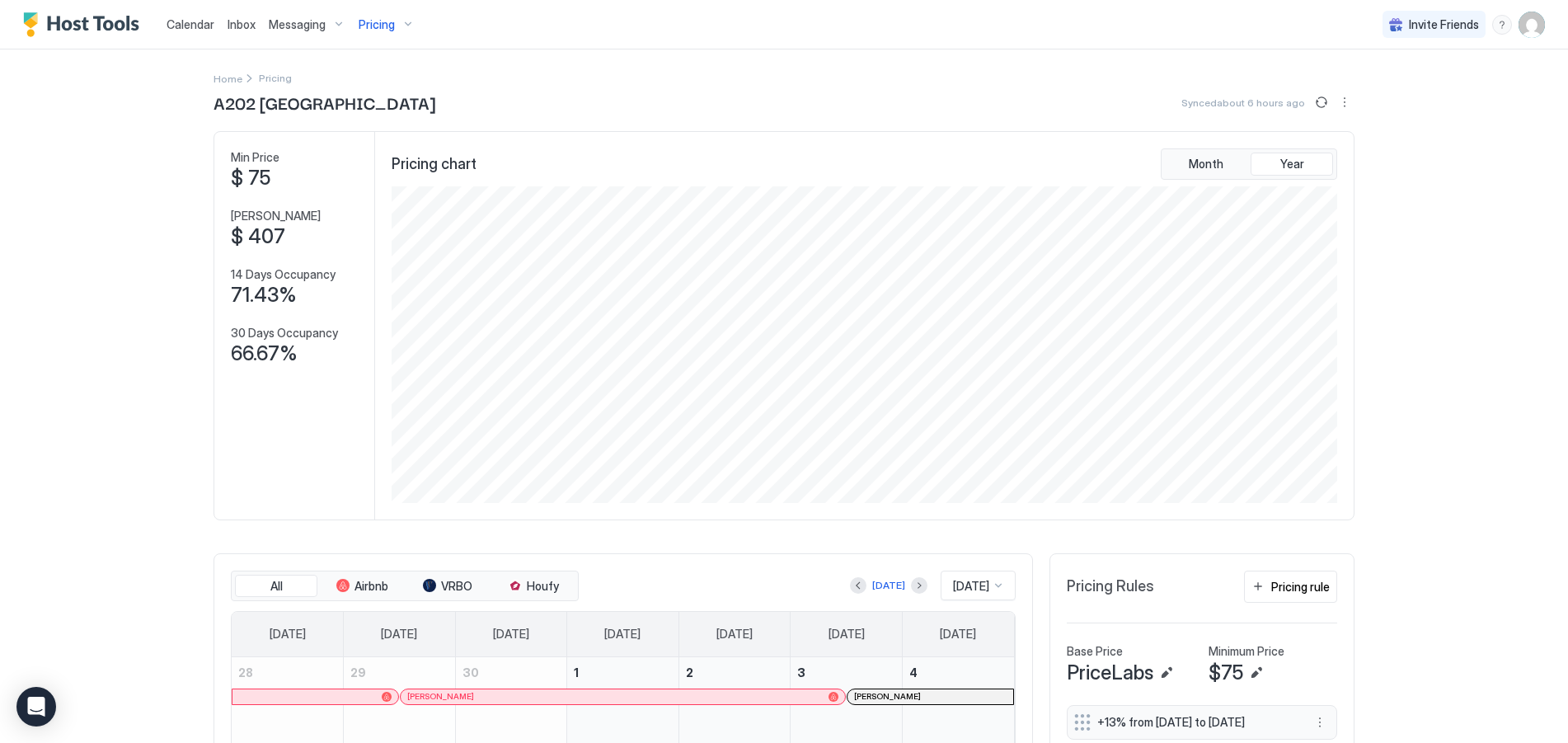
click at [205, 25] on span "Calendar" at bounding box center [191, 25] width 47 height 14
